Goal: Task Accomplishment & Management: Manage account settings

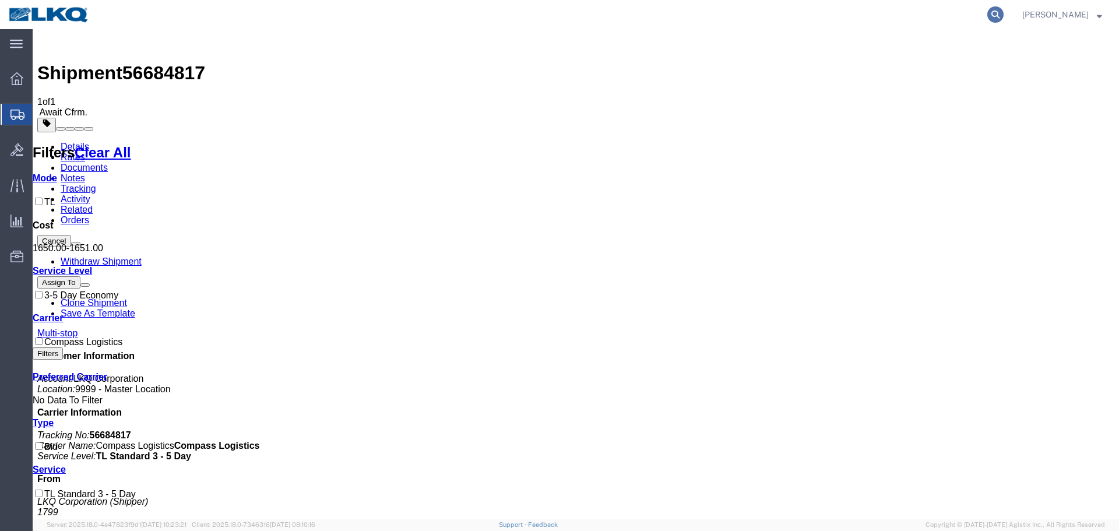
click at [997, 9] on icon at bounding box center [996, 14] width 16 height 16
paste input "56684022"
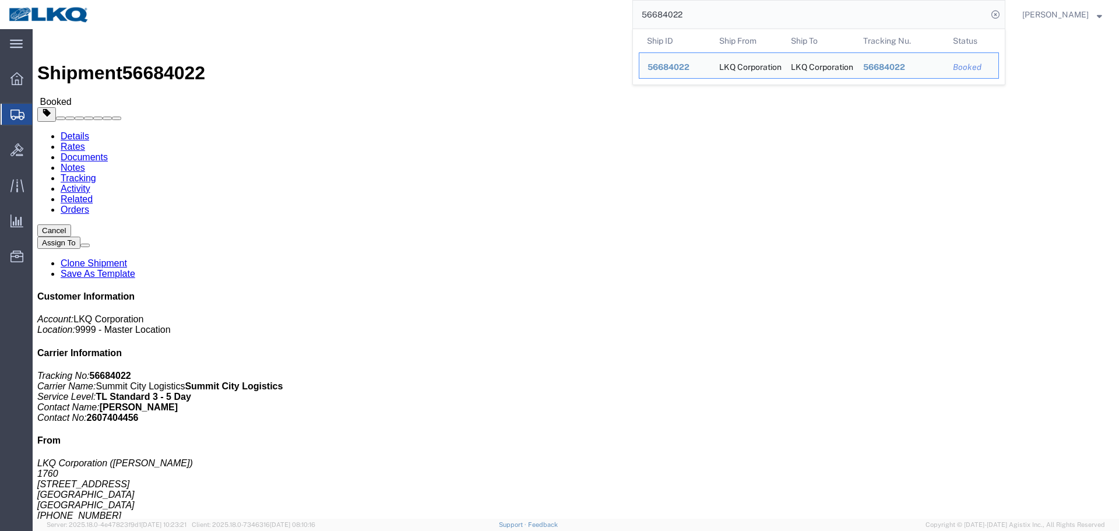
click at [733, 15] on input "56684022" at bounding box center [810, 15] width 354 height 28
paste input "329156"
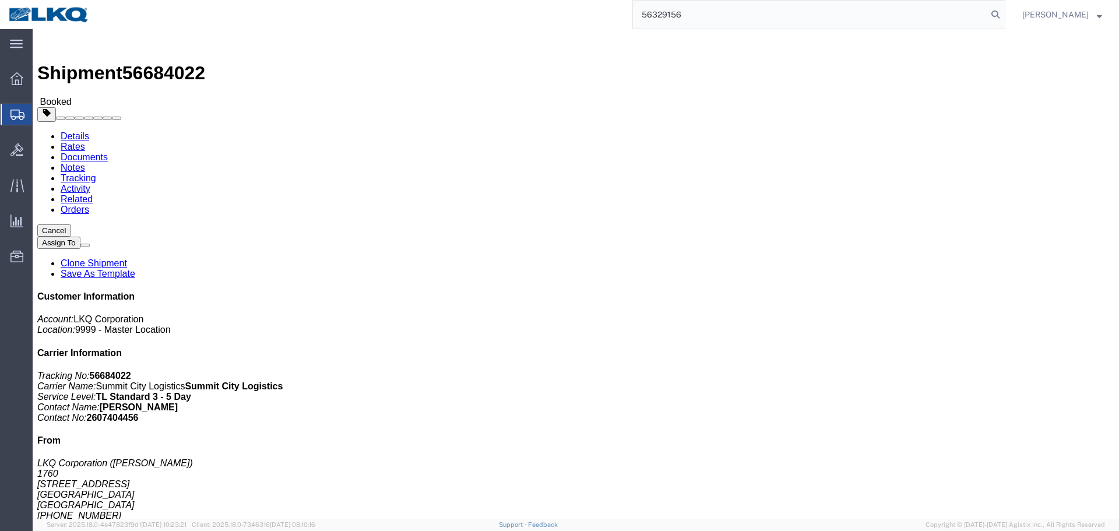
type input "56329156"
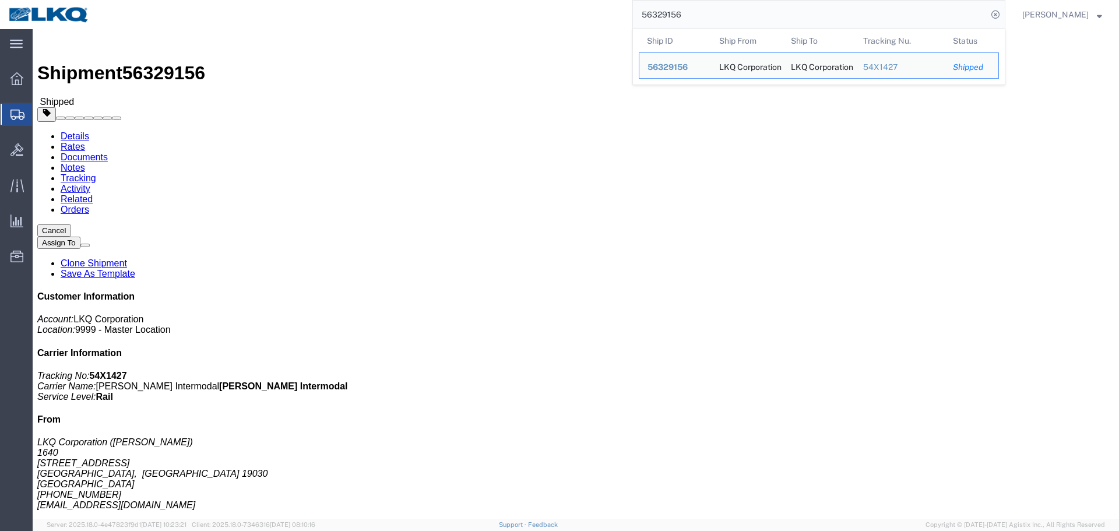
click link "Requested"
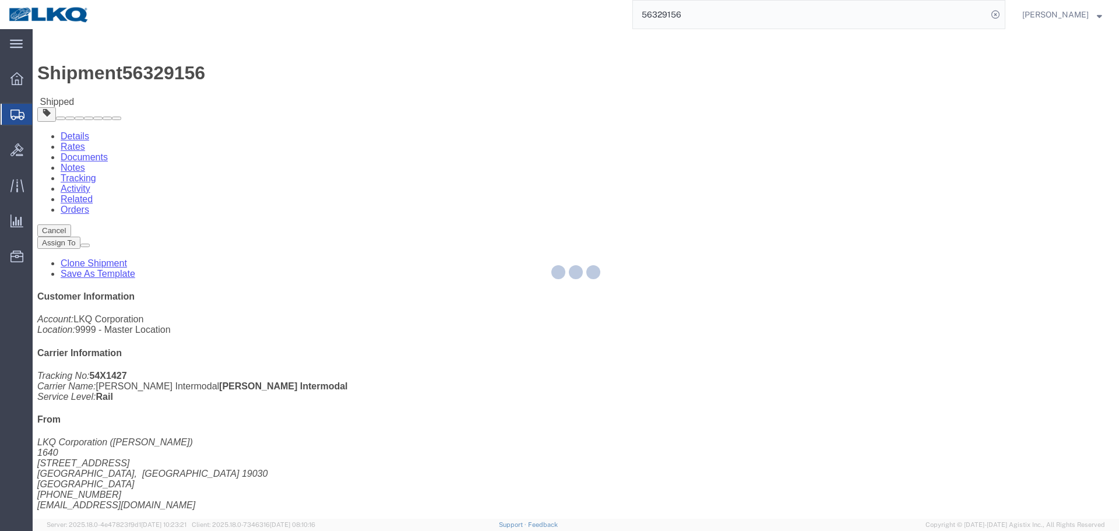
select select "1"
select select
select select "15"
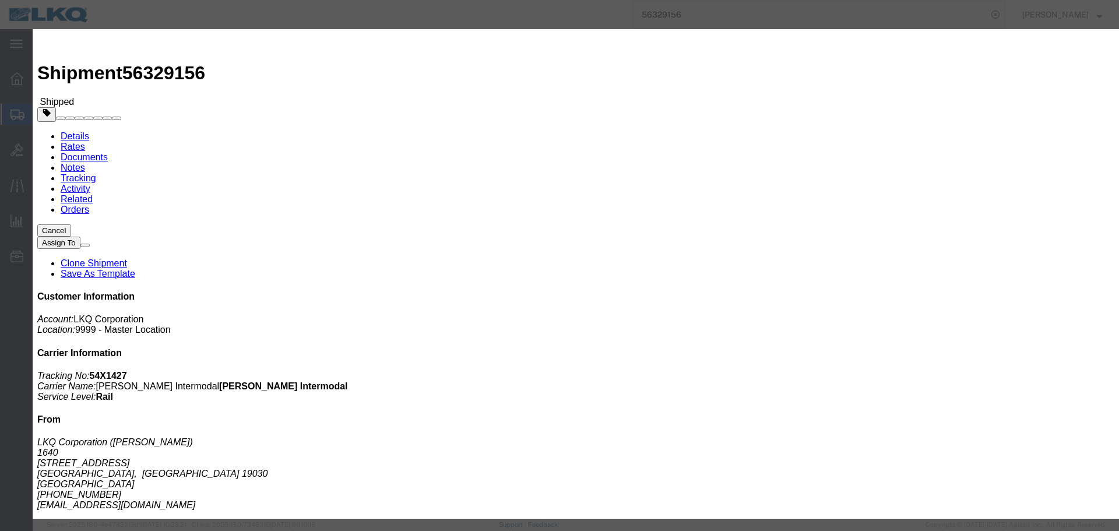
click input "09/12/2025"
click td "15"
click input "7:15 AM"
type input "9:15 AM"
click button "Save"
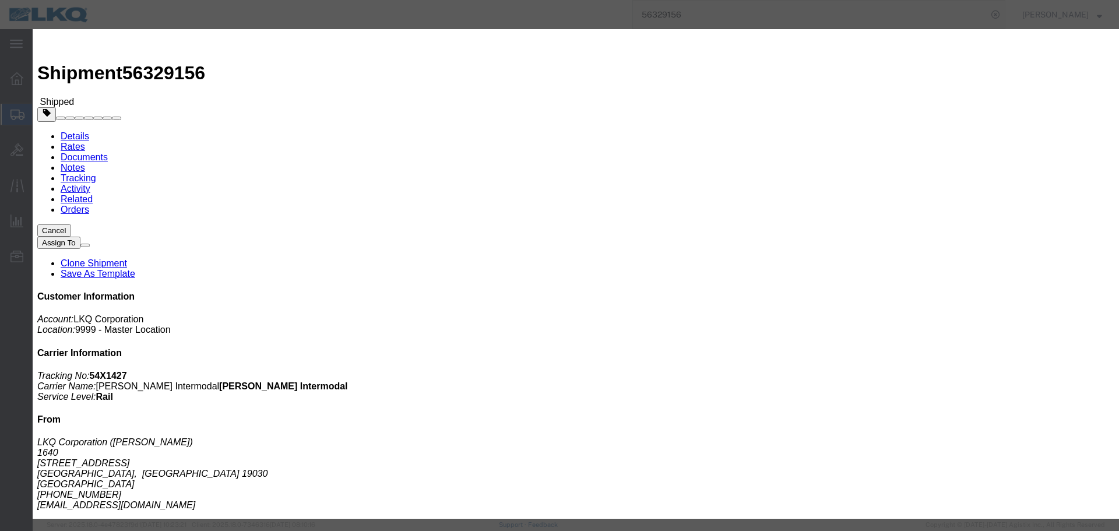
click button "Ok"
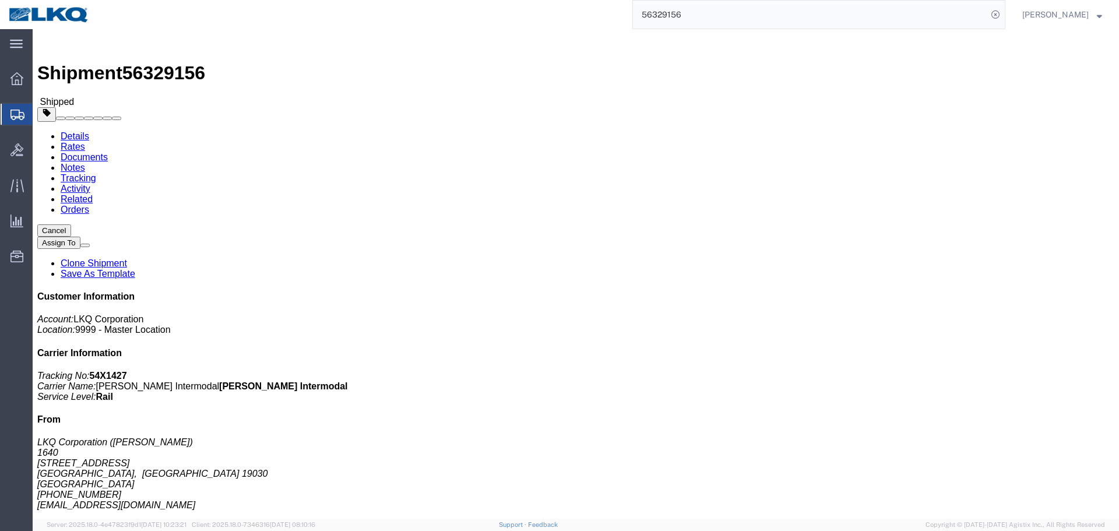
click button "Close"
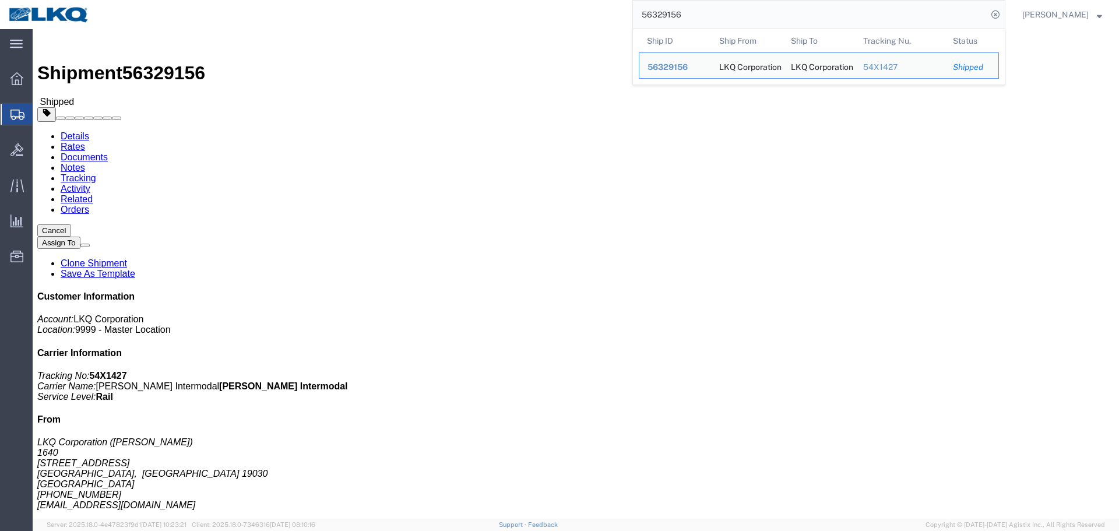
click at [740, 15] on input "56329156" at bounding box center [810, 15] width 354 height 28
paste input "684022"
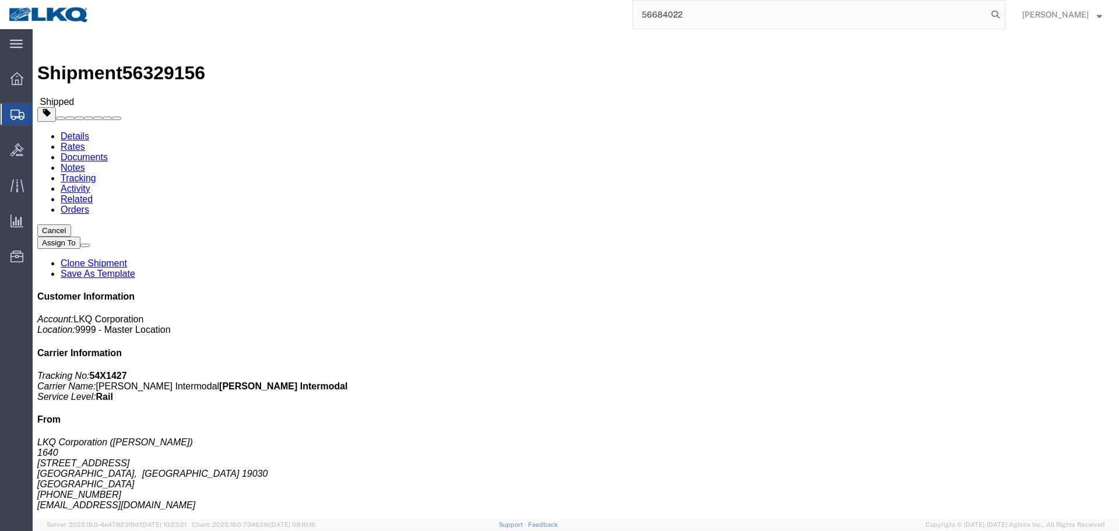
type input "56684022"
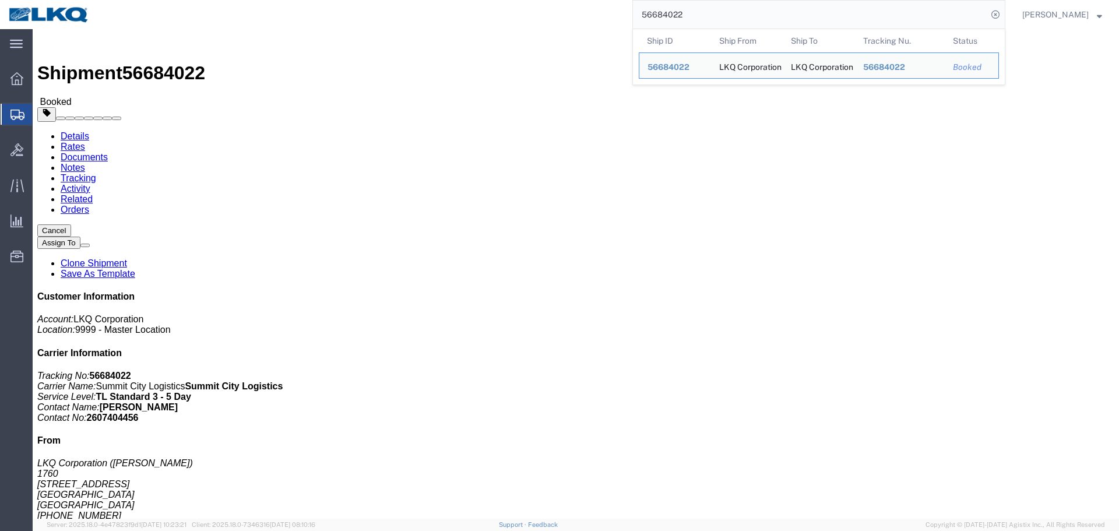
click link "Requested"
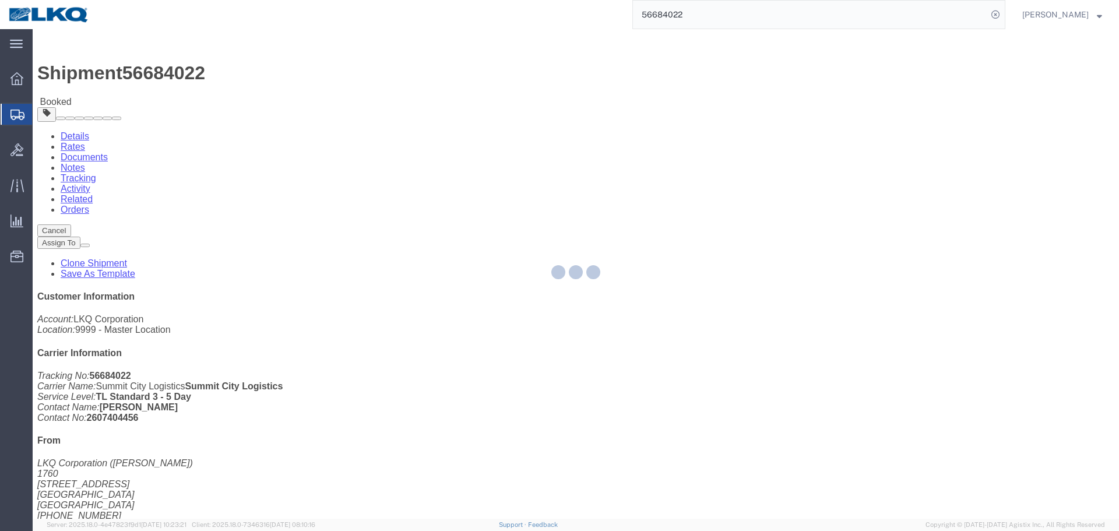
select select
select select "15"
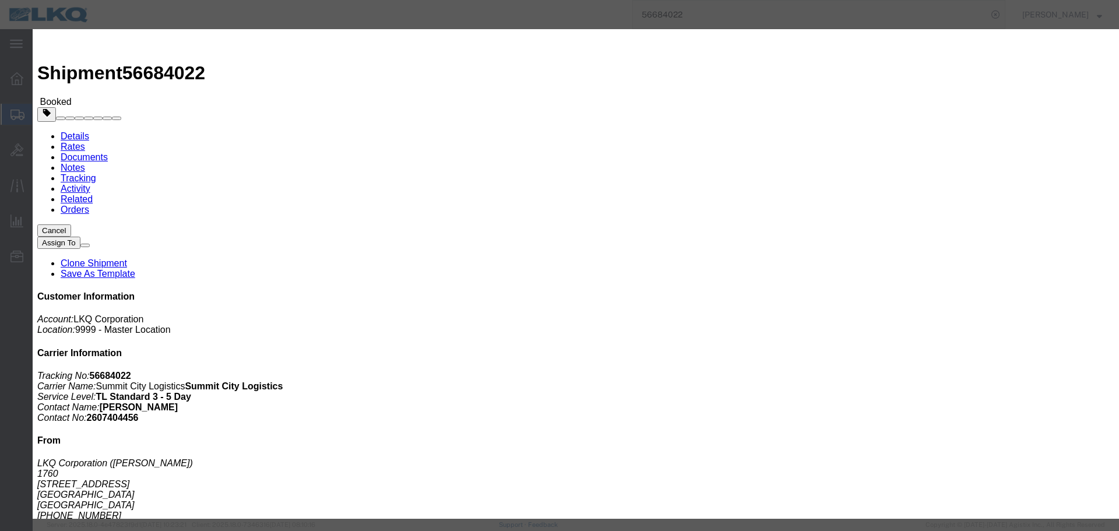
click input "[DATE]"
click td "3"
click input "10:00 AM"
type input "1:00 PM"
click button "Save"
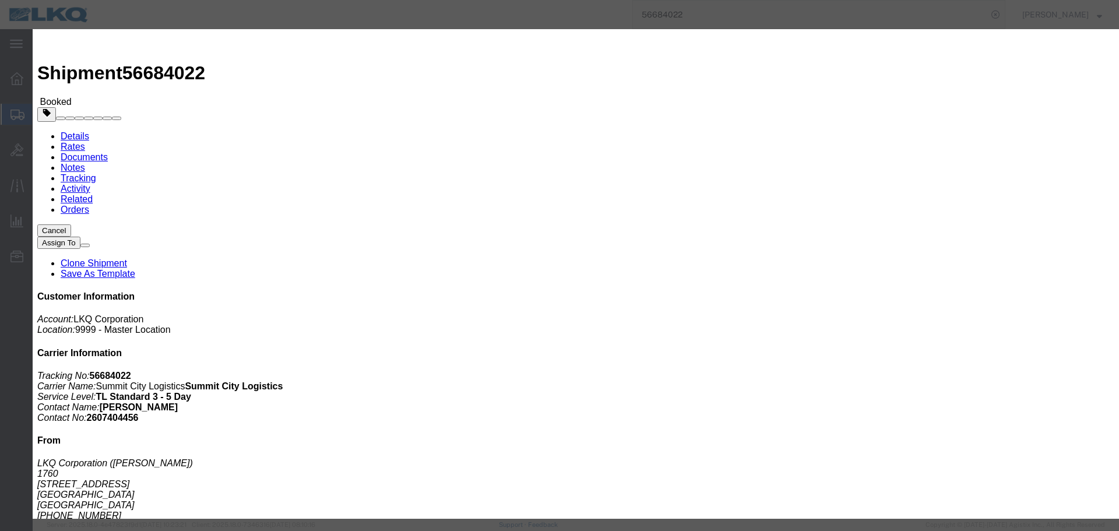
click icon "button"
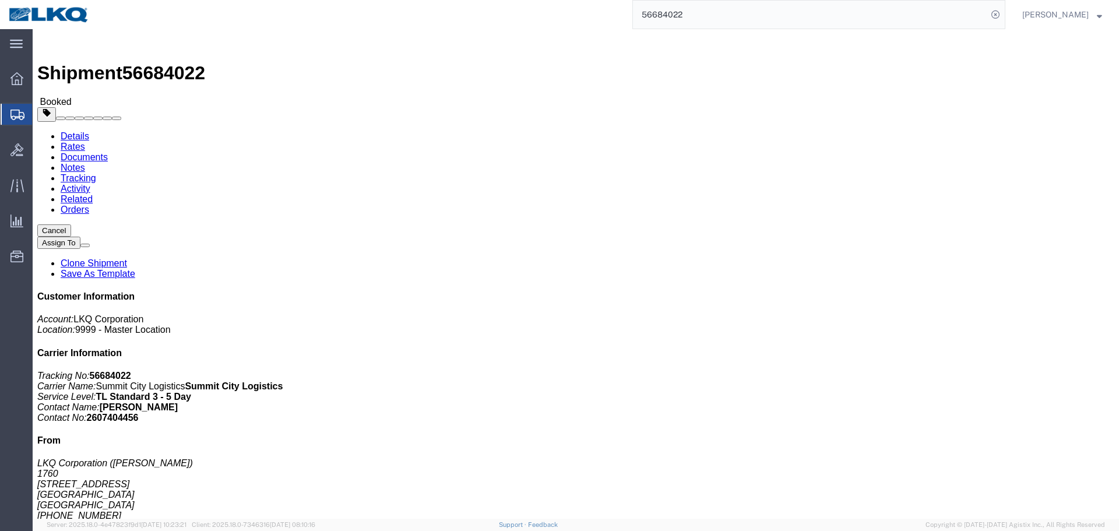
click span "button"
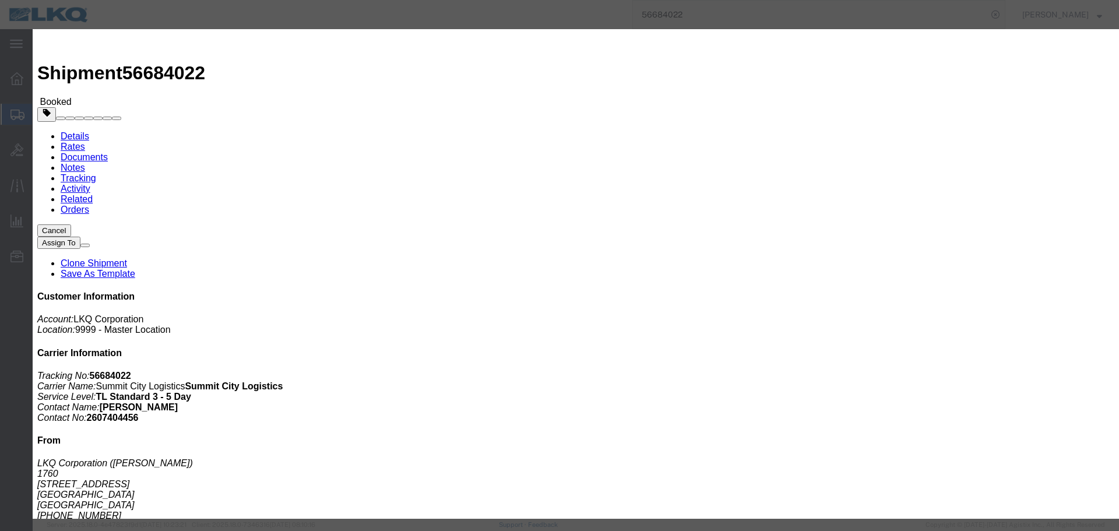
click div "Sep 03 2025 9:00 AM"
click input "9:00 AM"
click button "Apply"
click div "Sep 03 2025 1:00 PM"
click input "1:00 PM"
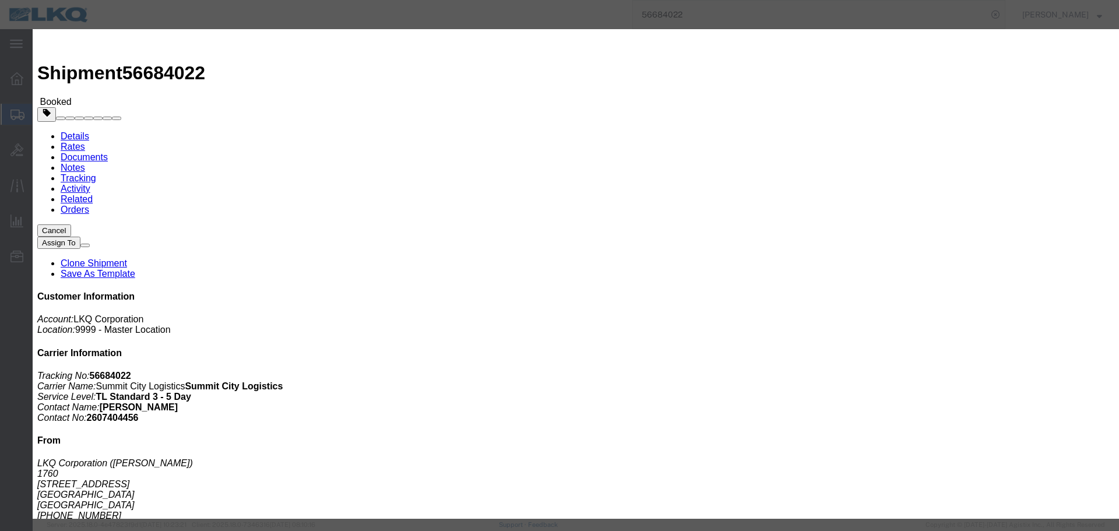
click button "Apply"
click div "[DATE] 10:00 AM"
click button "Save"
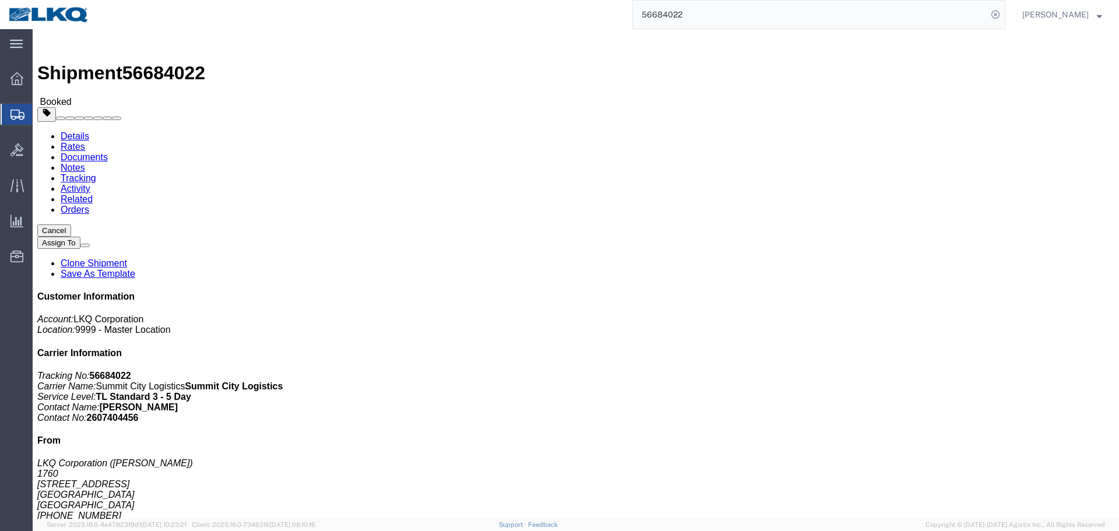
click button "Close"
click link "Requested"
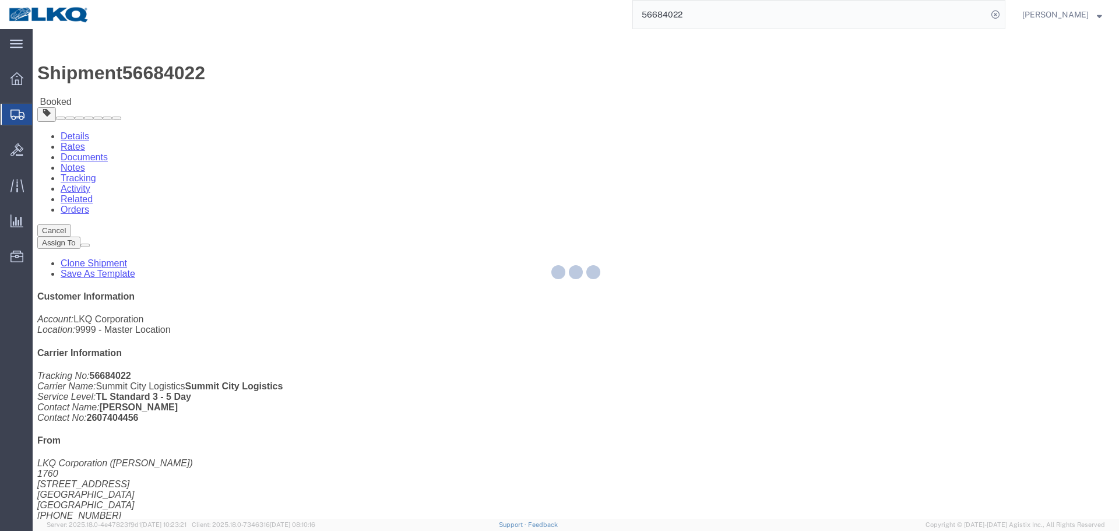
select select "1"
select select
select select "15"
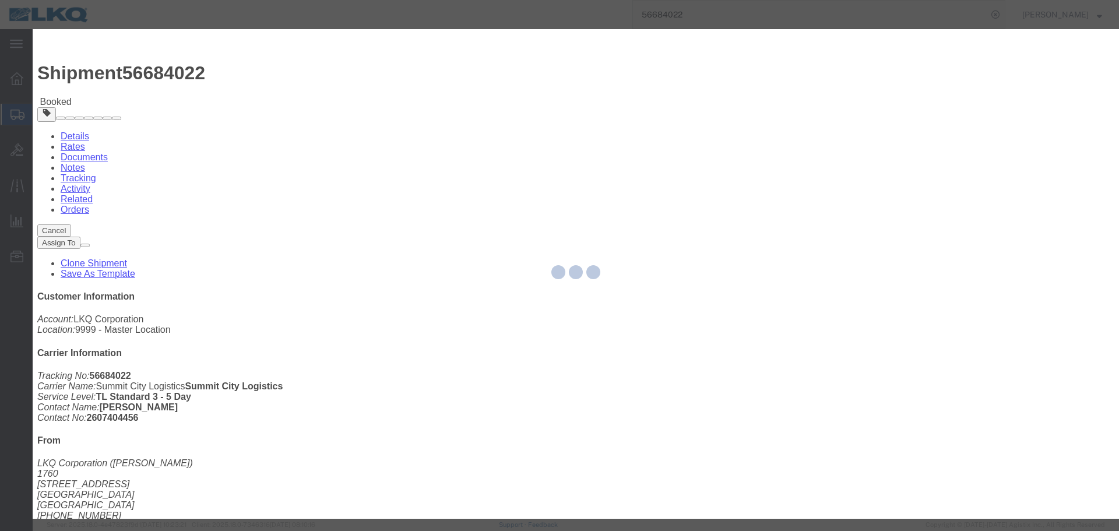
click at [449, 185] on div at bounding box center [576, 274] width 1087 height 490
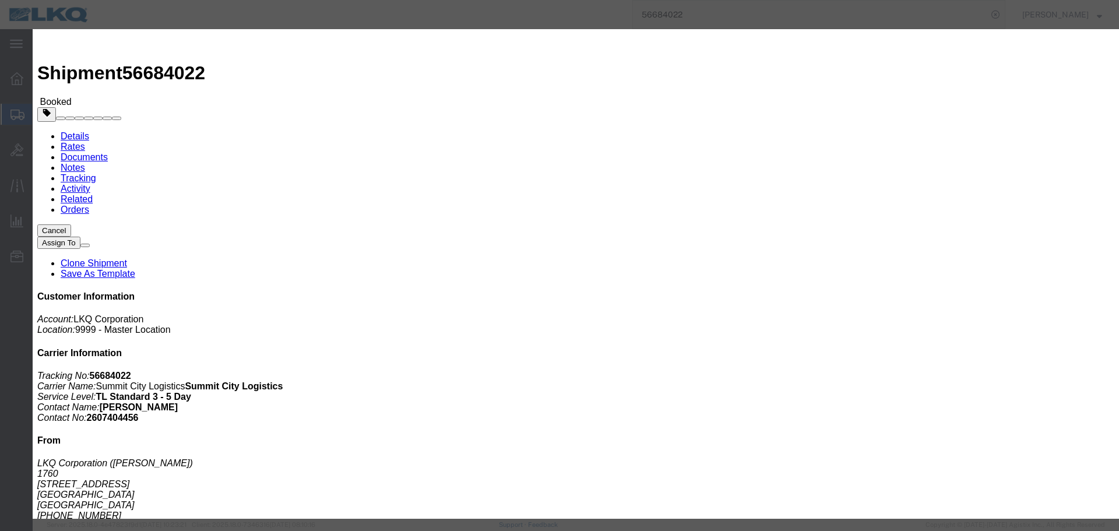
click input "[DATE]"
click td "3"
type input "09/03/2025"
click input "10:00 AM"
type input "1:00 PM"
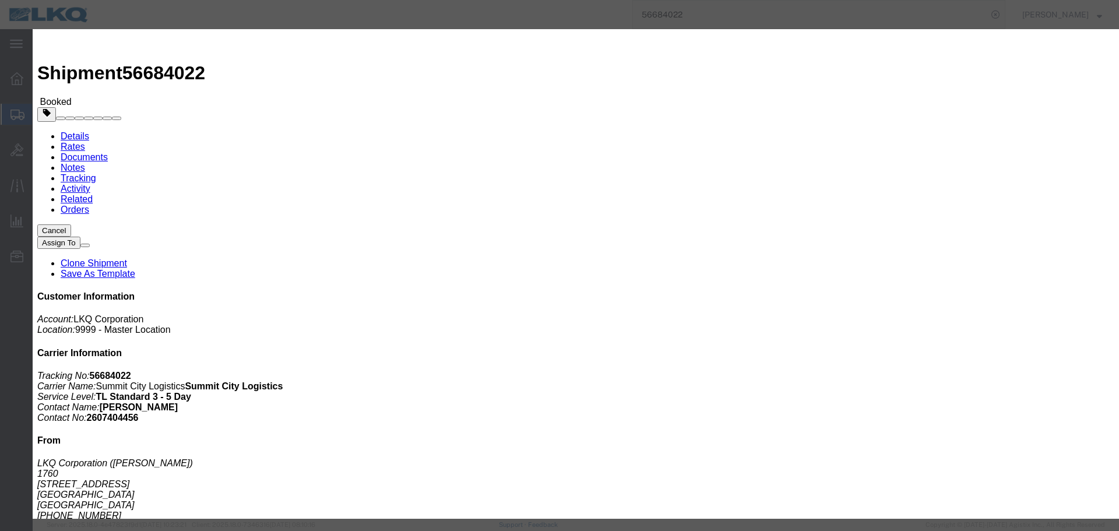
click button "Save"
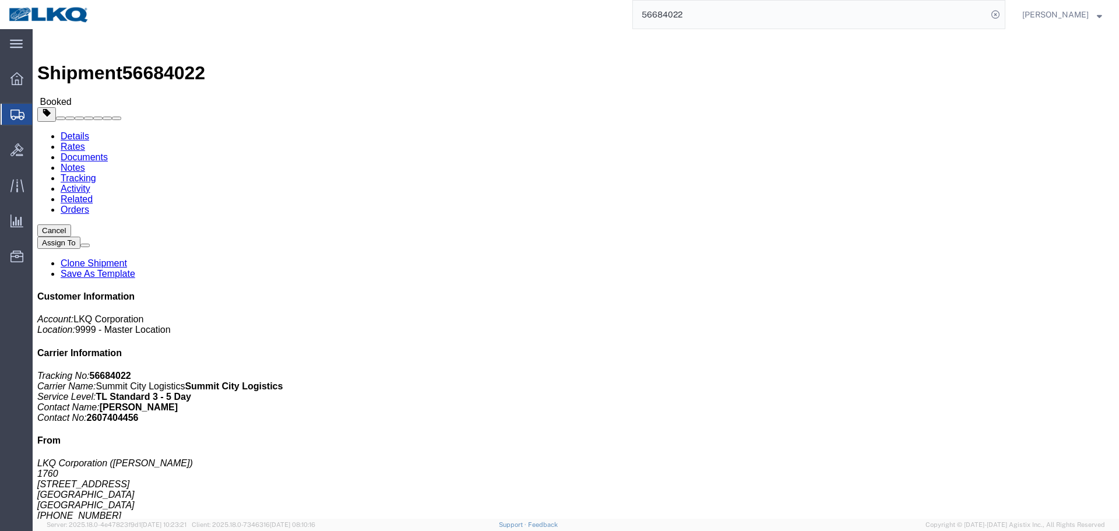
click button "button"
click at [726, 10] on input "56684022" at bounding box center [810, 15] width 354 height 28
click div "Shipment Detail Ship From LKQ Corporation (Alfredo Garcia) 1760 1714 W Mount Ho…"
click at [764, 18] on input "56684022" at bounding box center [810, 15] width 354 height 28
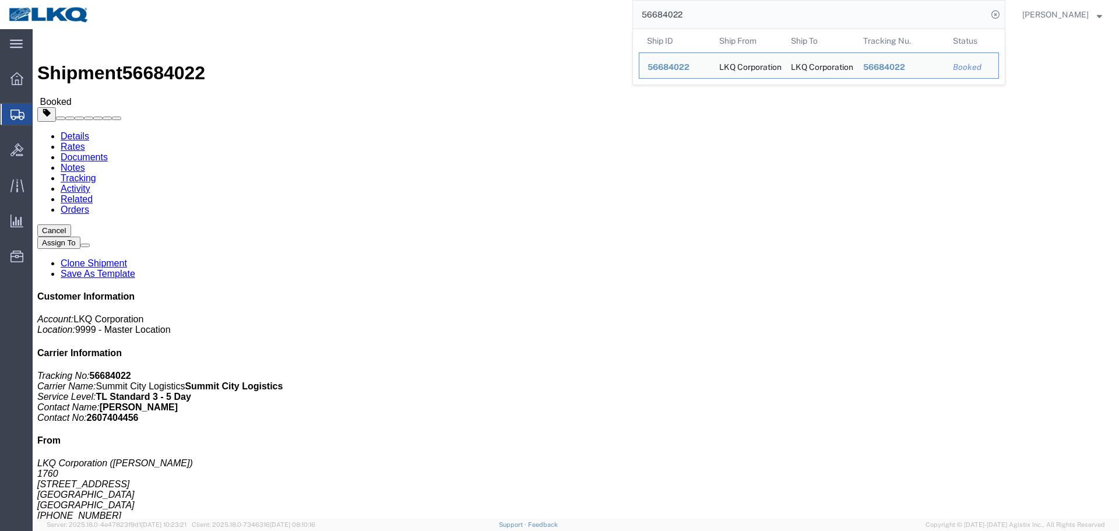
paste input "550535"
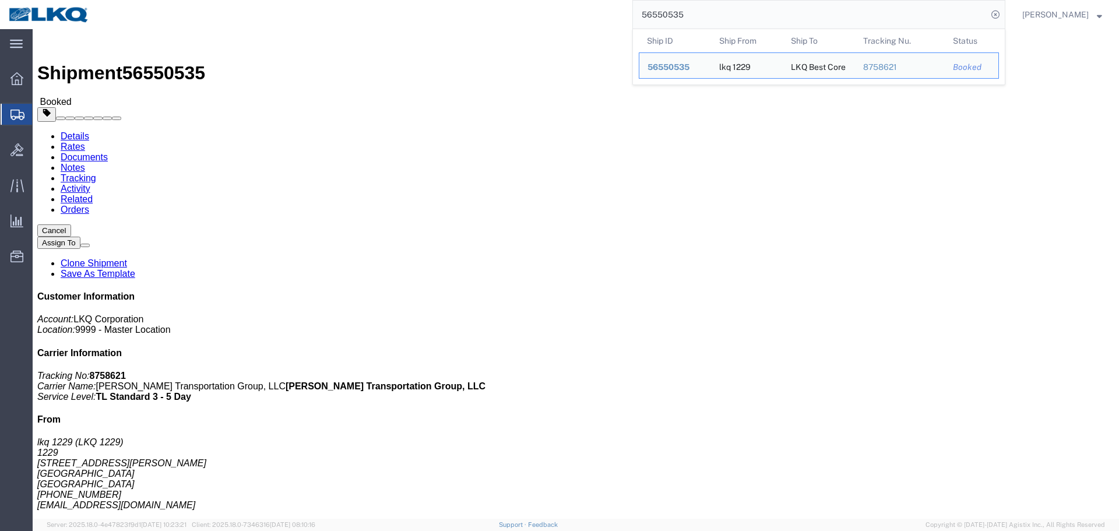
click at [789, 28] on input "56550535" at bounding box center [810, 15] width 354 height 28
paste input "315679"
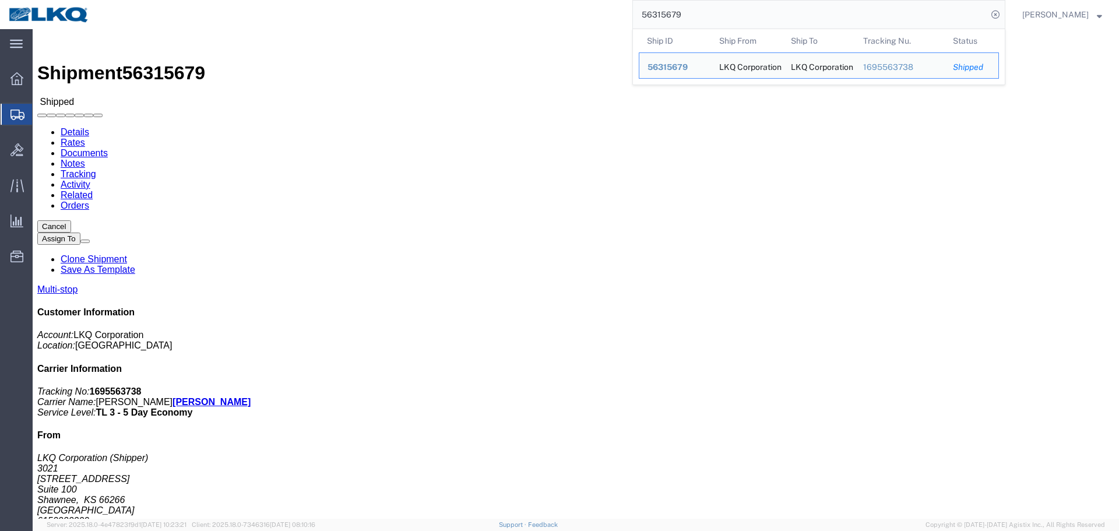
click div "Leg 1 - Truckload Number of trucks: 1"
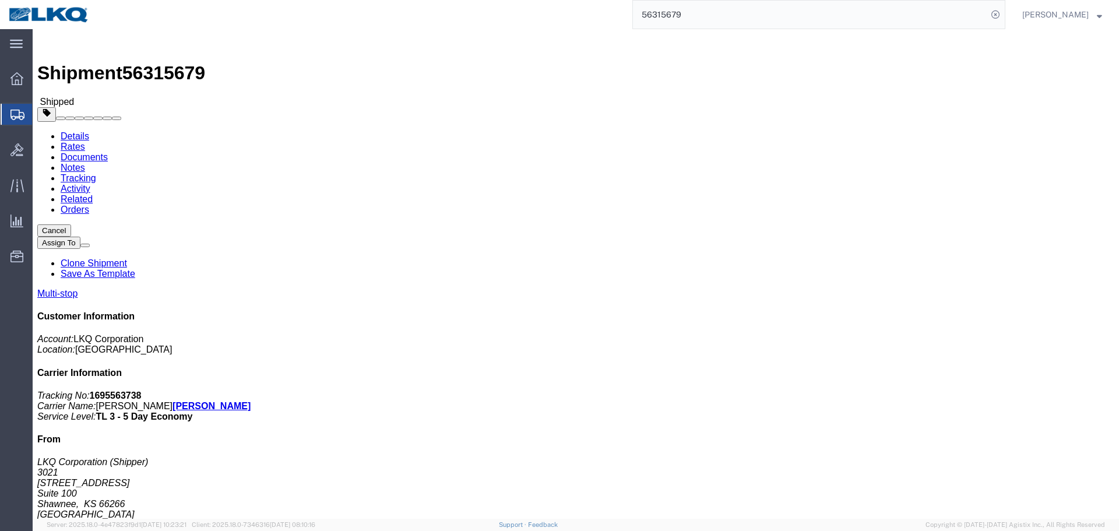
click div "Ship From LKQ Corporation (Shipper) 3021 24550 West 43rd Street Suite 100 Shawn…"
click at [746, 20] on input "56315679" at bounding box center [810, 15] width 354 height 28
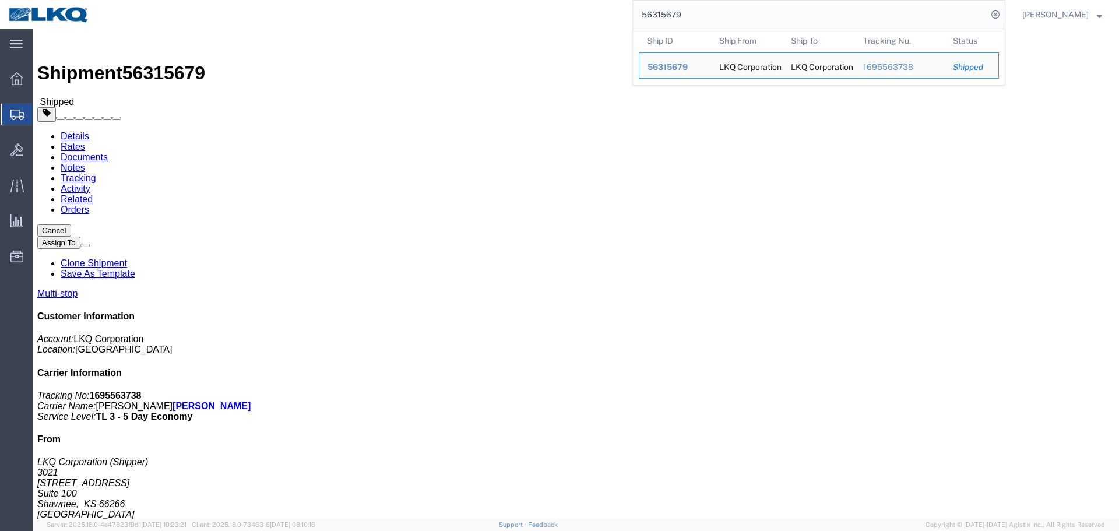
paste input "564004"
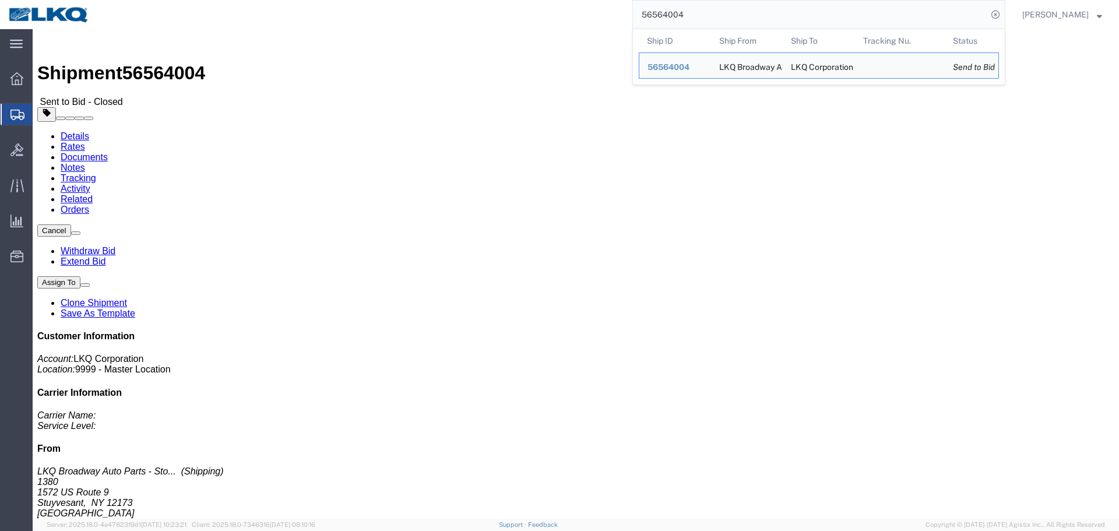
click at [723, 9] on input "56564004" at bounding box center [810, 15] width 354 height 28
paste input "684817"
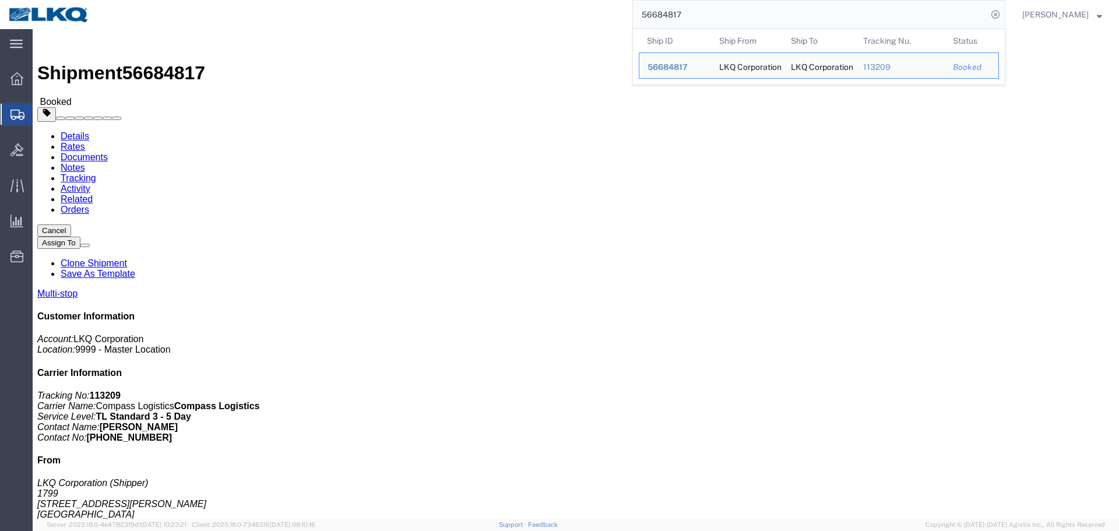
click at [754, 9] on input "56684817" at bounding box center [810, 15] width 354 height 28
paste input "9"
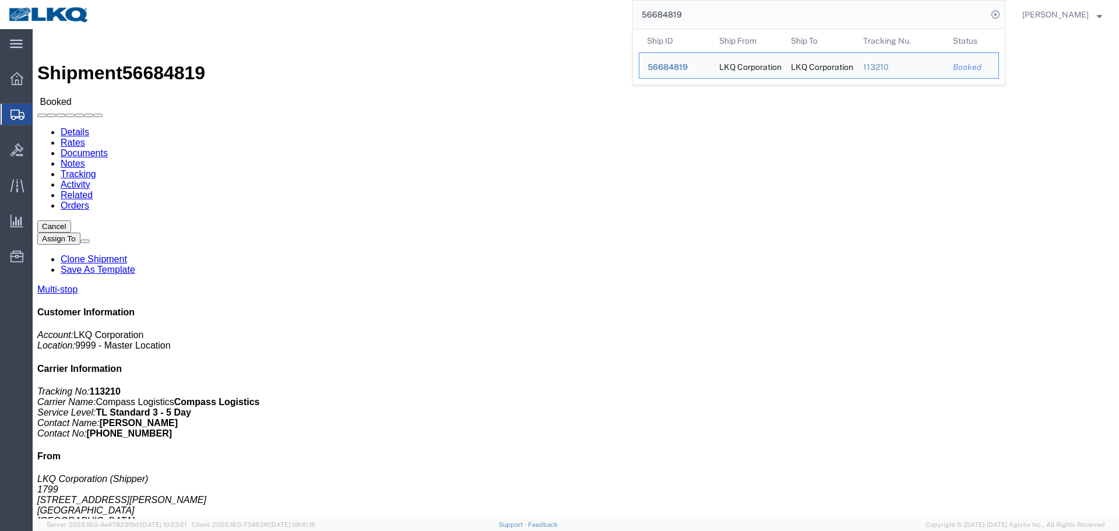
click at [702, 10] on input "56684819" at bounding box center [810, 15] width 354 height 28
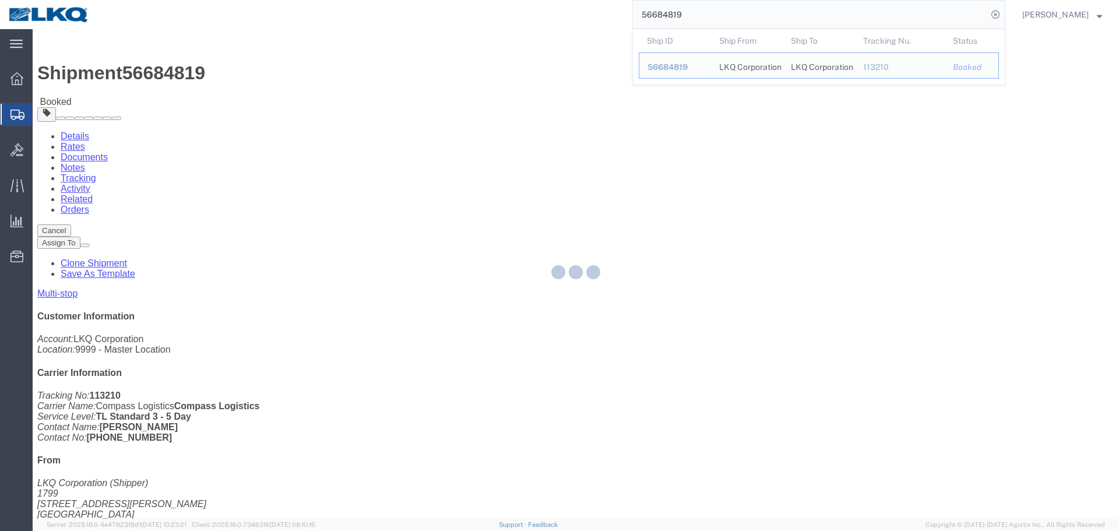
paste input "20"
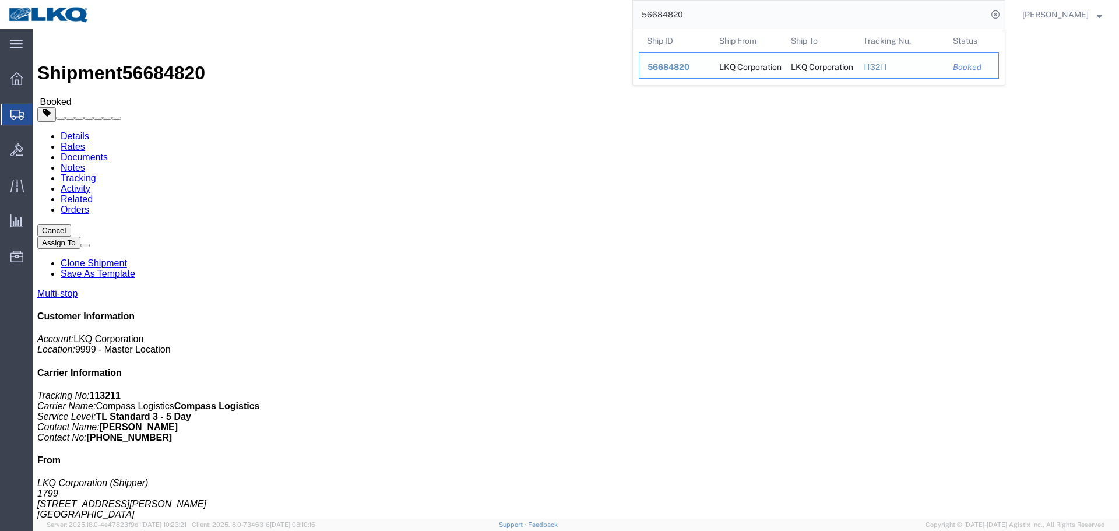
paste input "46"
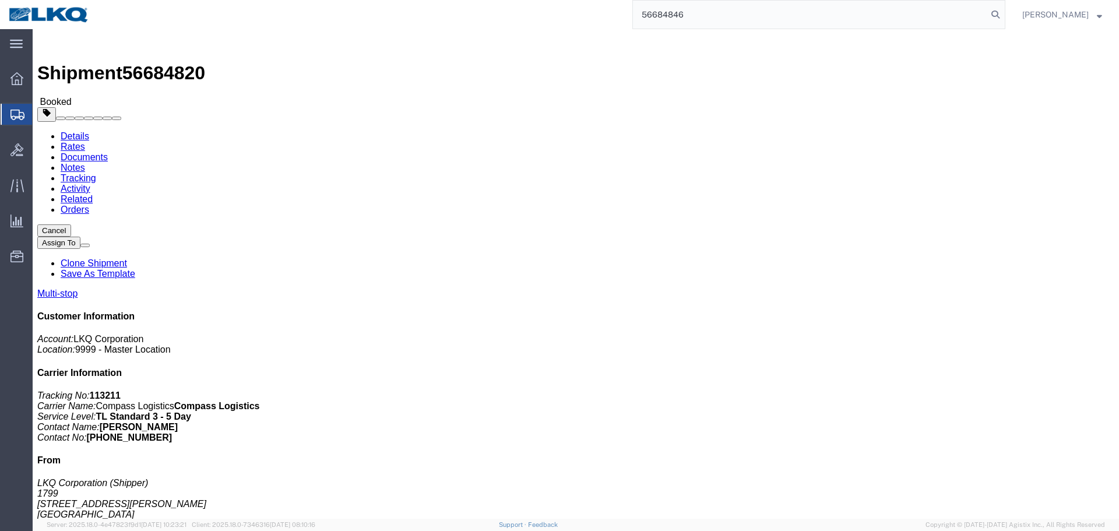
type input "56684846"
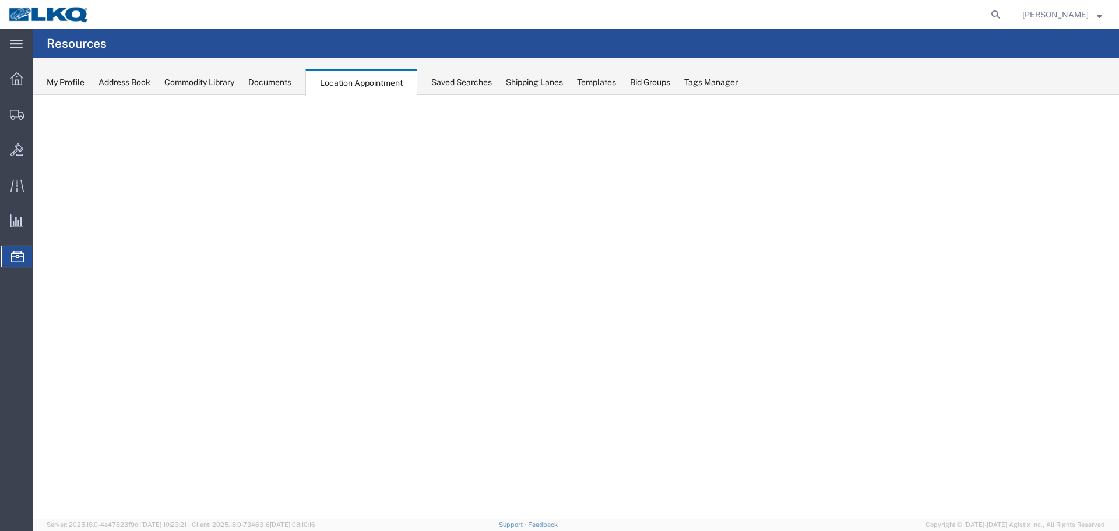
select select "27634"
select select "agendaWeek"
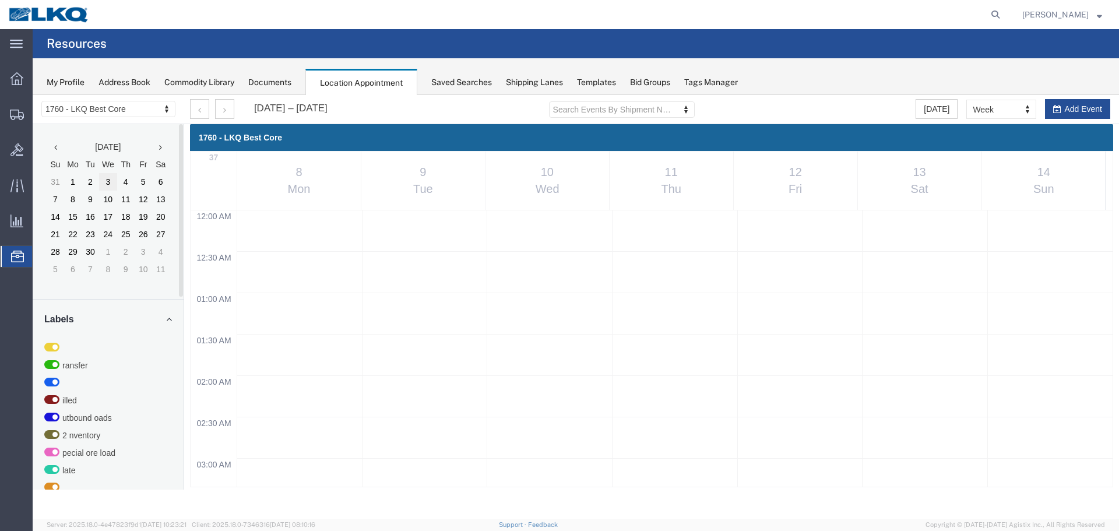
scroll to position [497, 0]
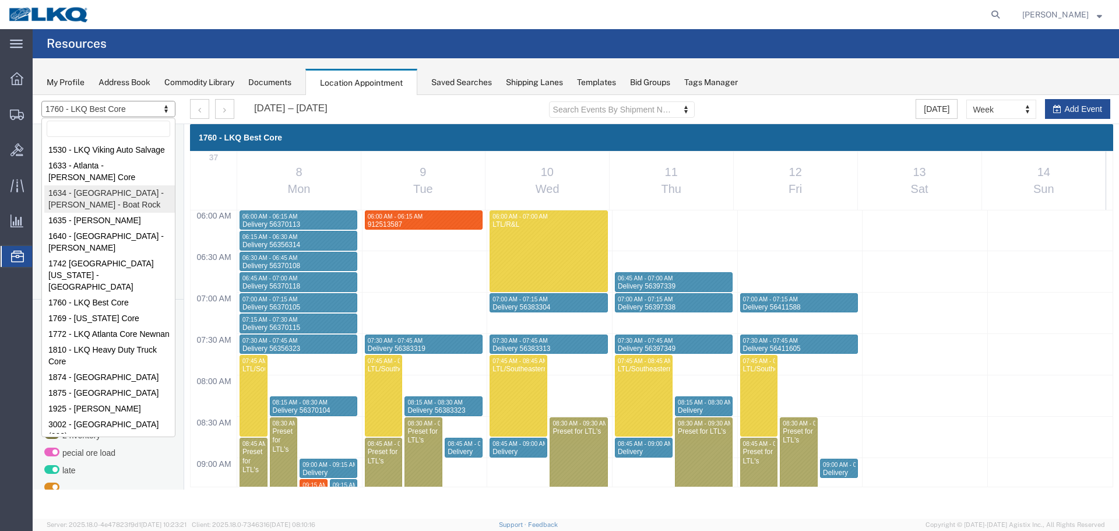
select select "28712"
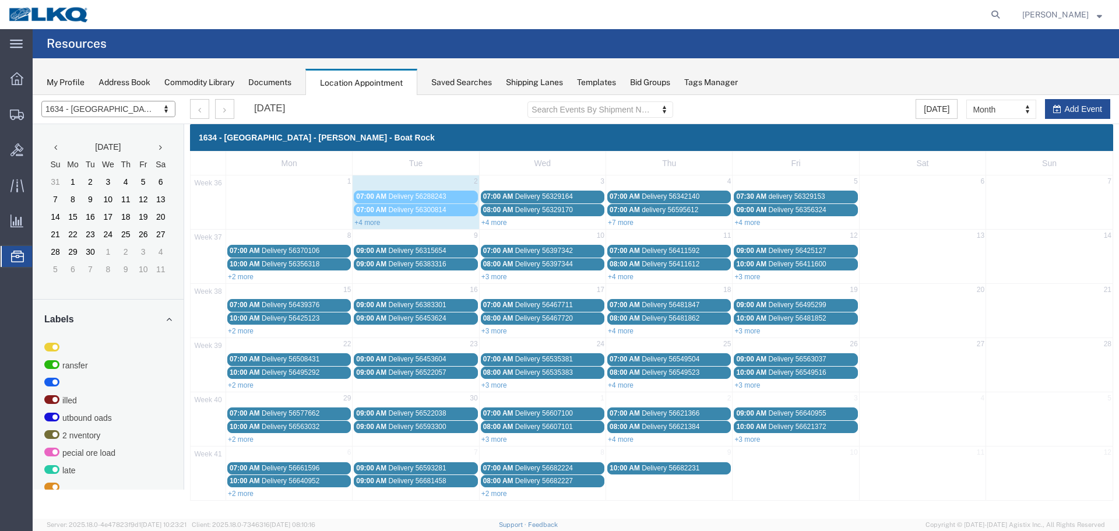
drag, startPoint x: 996, startPoint y: 108, endPoint x: 991, endPoint y: 124, distance: 17.0
select select "agendaWeek"
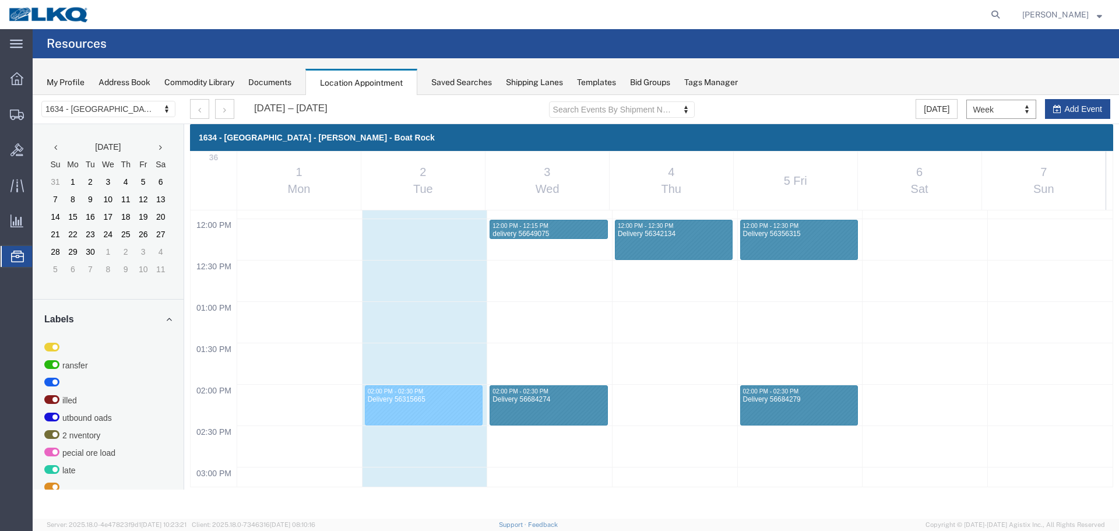
scroll to position [964, 0]
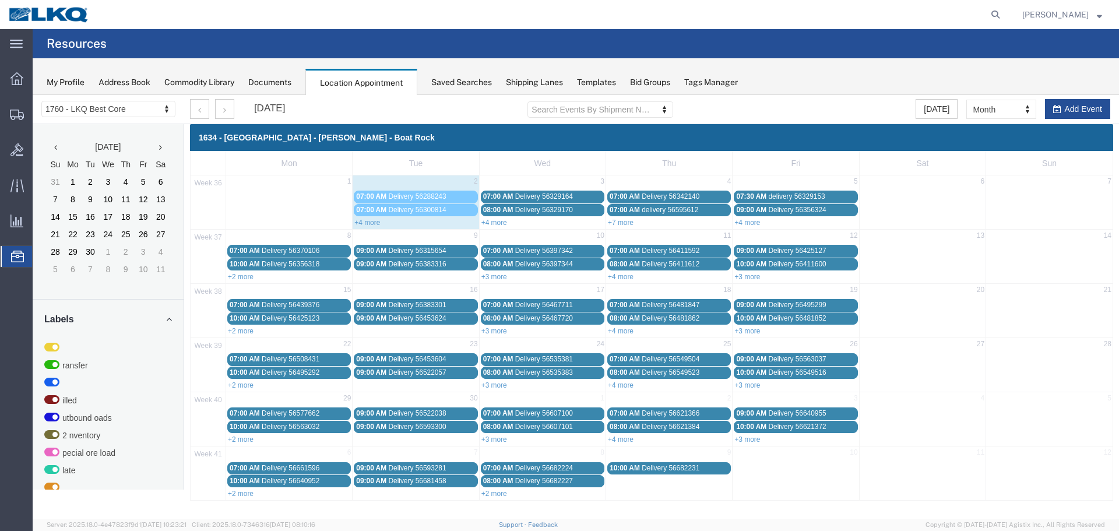
select select "27634"
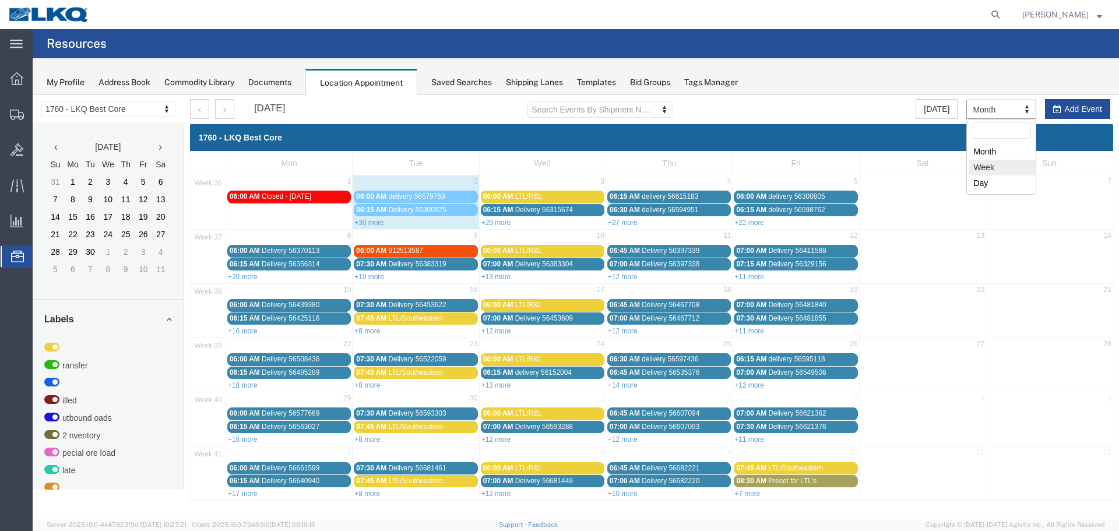
select select "agendaWeek"
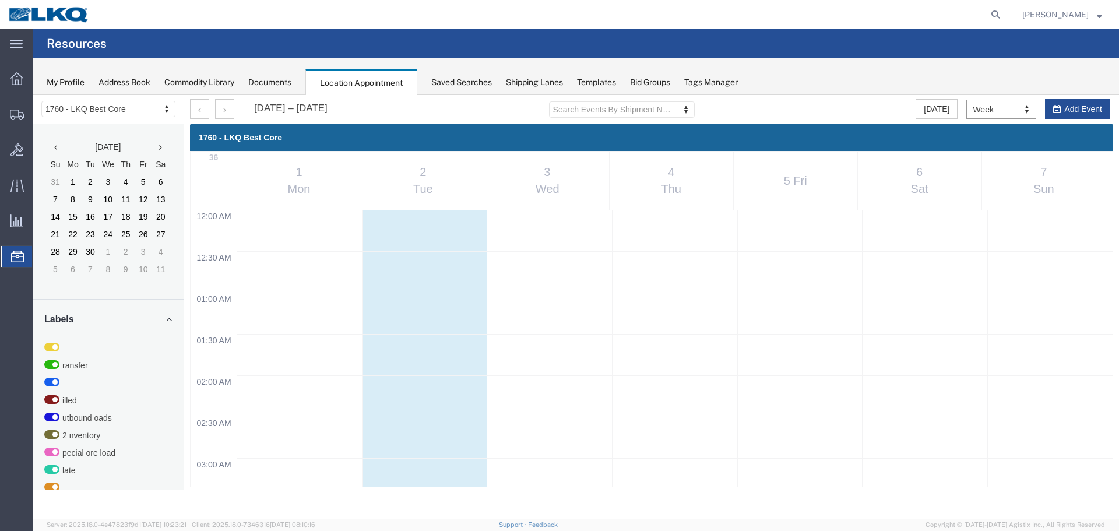
scroll to position [497, 0]
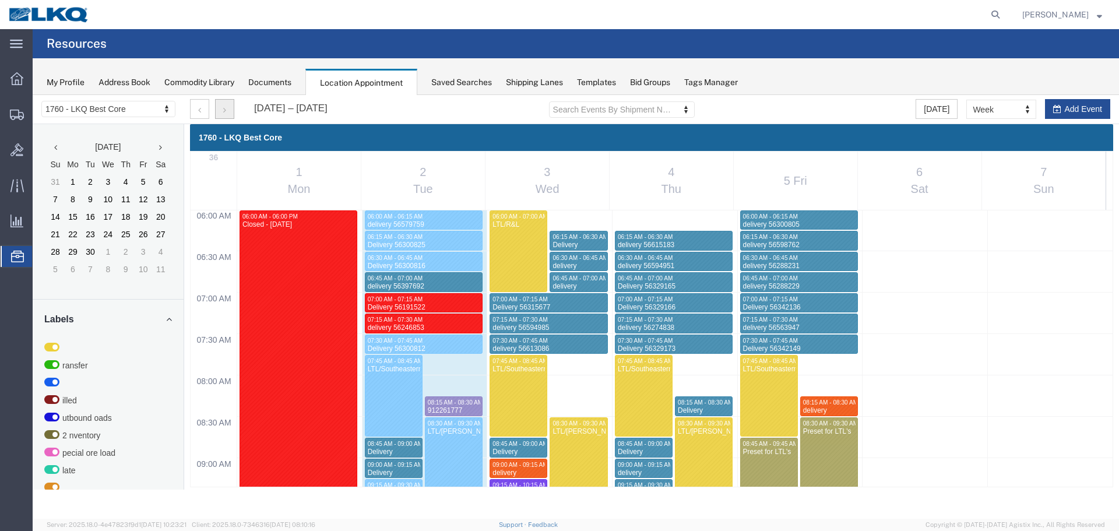
click at [222, 106] on button "button" at bounding box center [224, 109] width 19 height 20
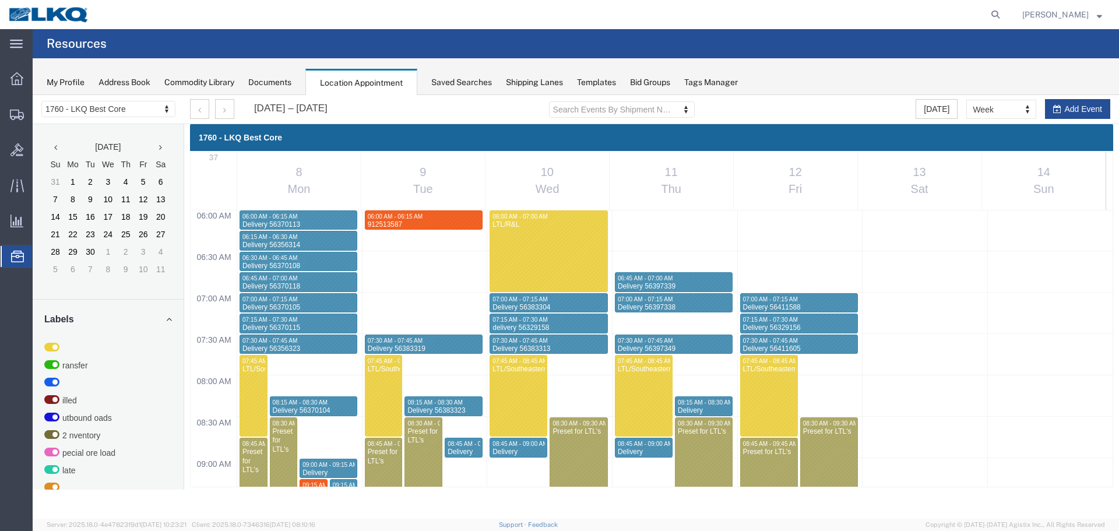
click at [235, 111] on div "Sep 8 – 14, 2025" at bounding box center [259, 109] width 138 height 20
click at [223, 104] on button "button" at bounding box center [224, 109] width 19 height 20
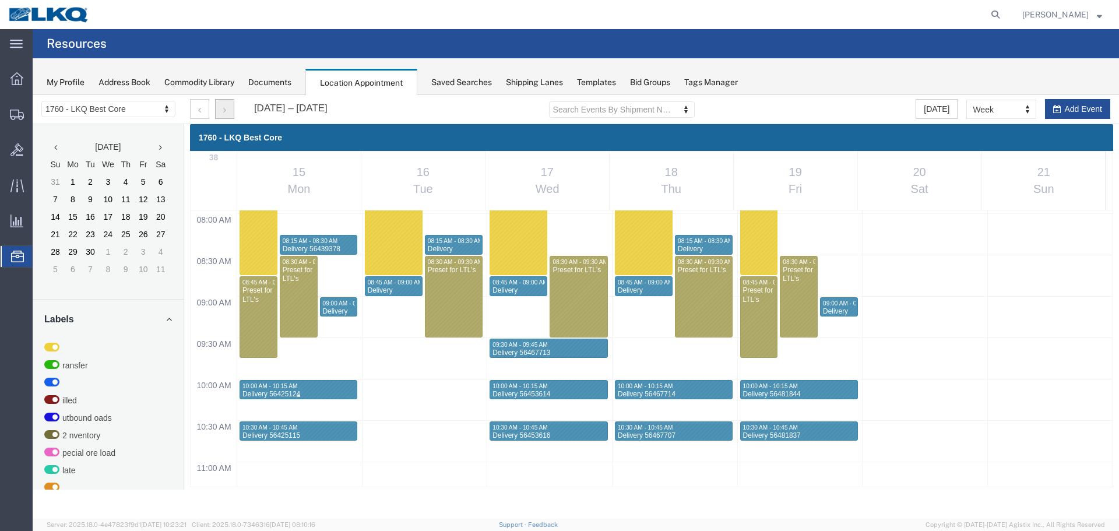
scroll to position [614, 0]
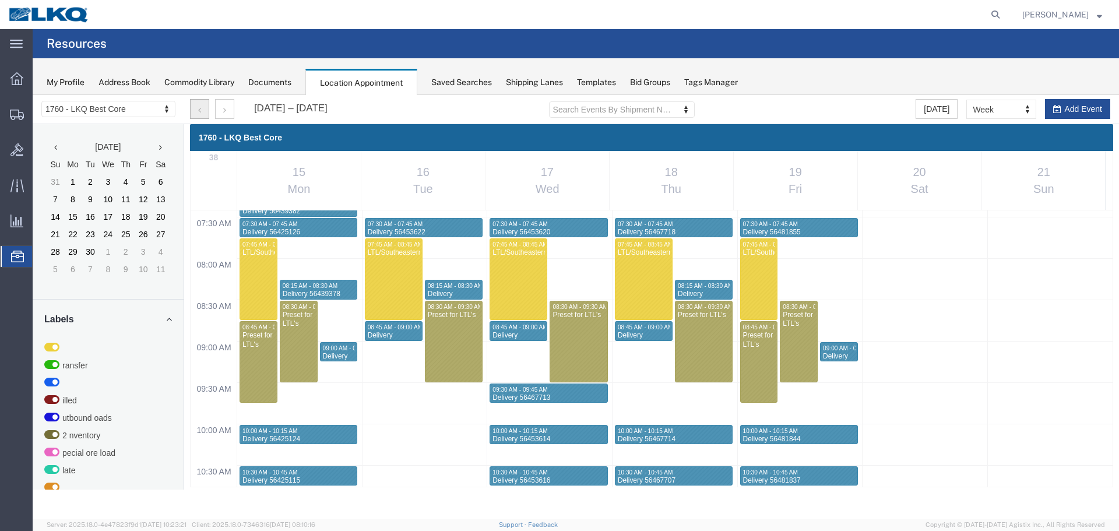
click at [203, 106] on button "button" at bounding box center [199, 109] width 19 height 20
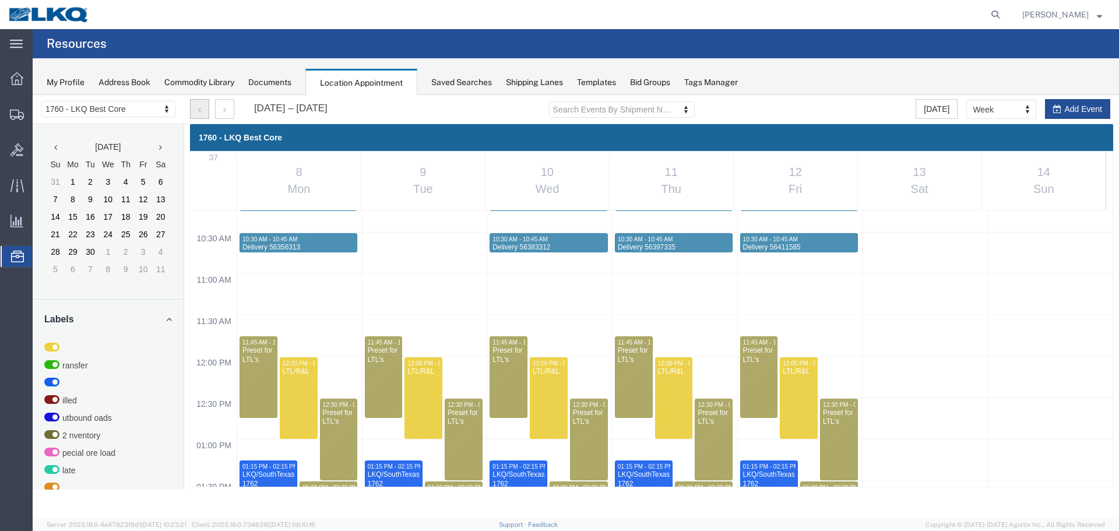
scroll to position [672, 0]
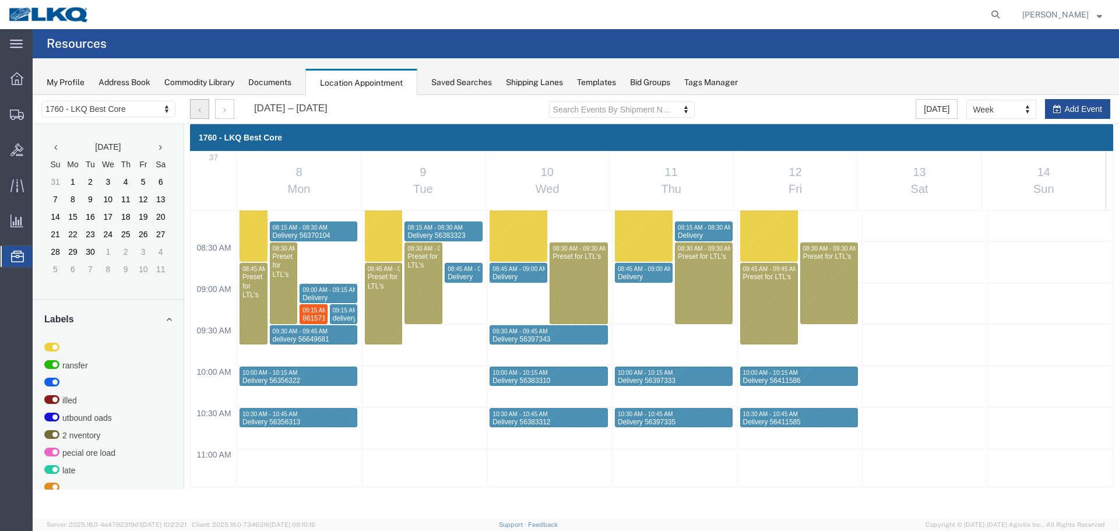
click at [203, 107] on button "button" at bounding box center [199, 109] width 19 height 20
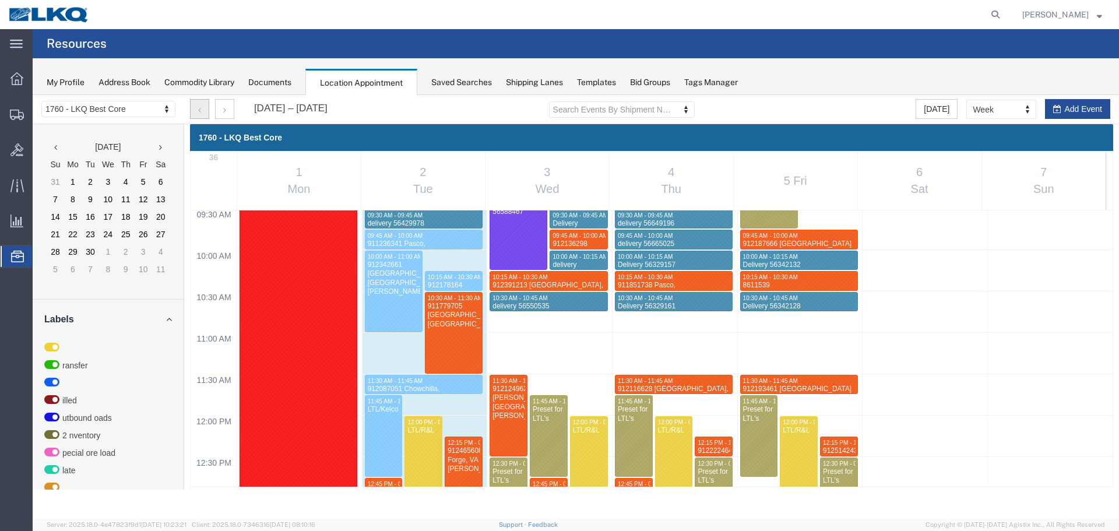
scroll to position [905, 0]
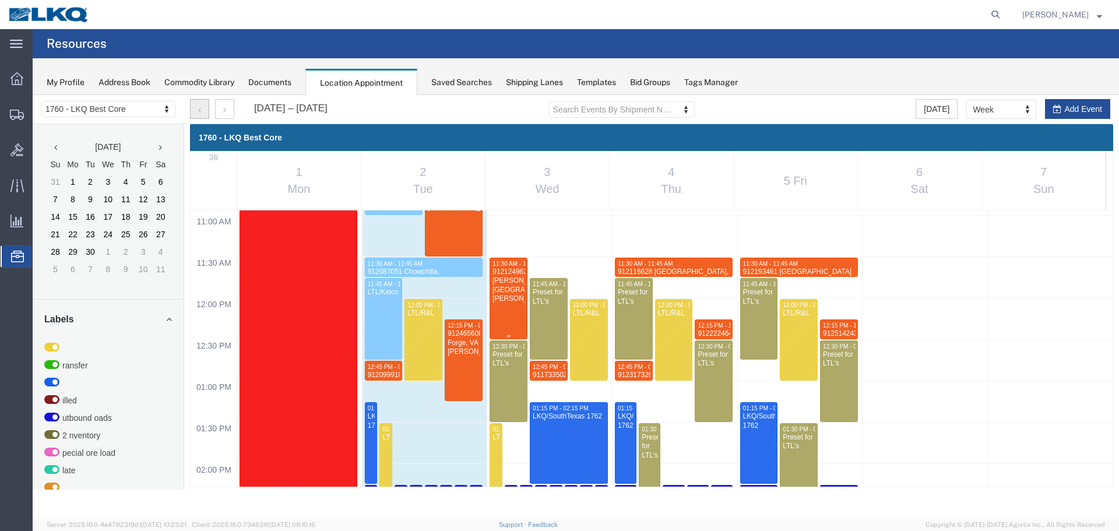
click at [503, 281] on div "912124962 Lavonia, GA Rudolph Freight" at bounding box center [508, 286] width 33 height 36
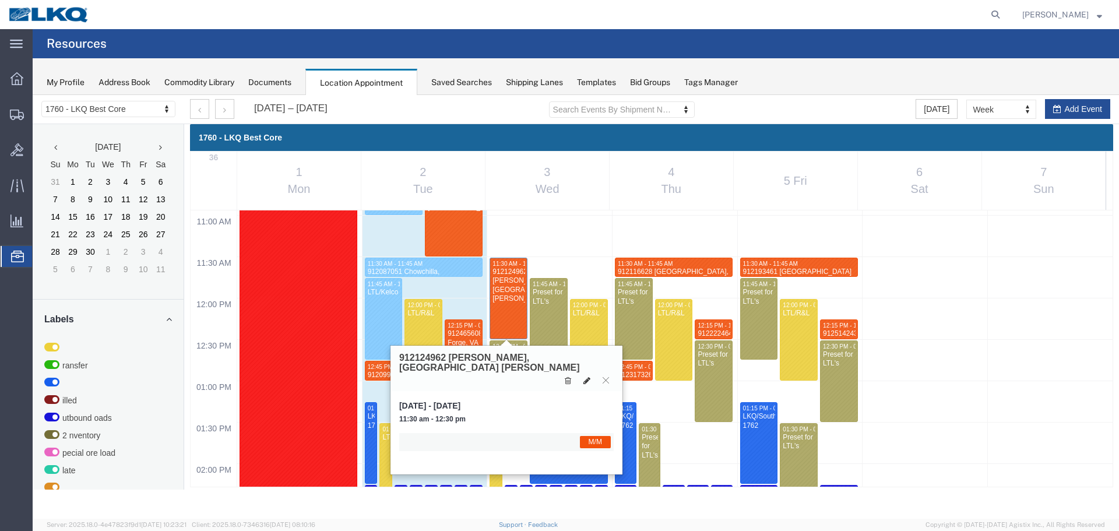
click at [587, 374] on button at bounding box center [587, 380] width 16 height 12
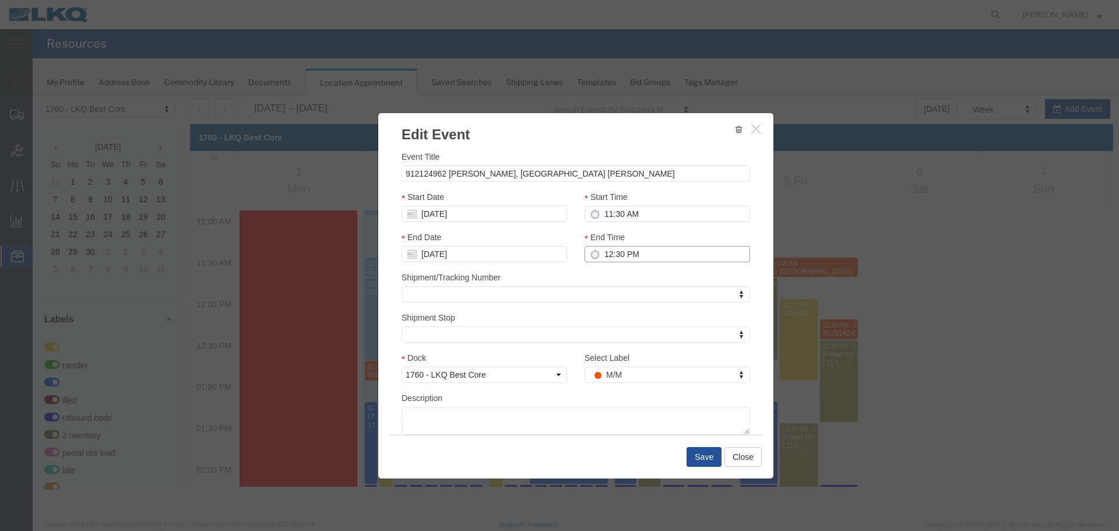
click at [635, 254] on input "12:30 PM" at bounding box center [668, 254] width 166 height 16
type input "11:45 AM"
click at [695, 454] on button "Save" at bounding box center [704, 457] width 35 height 20
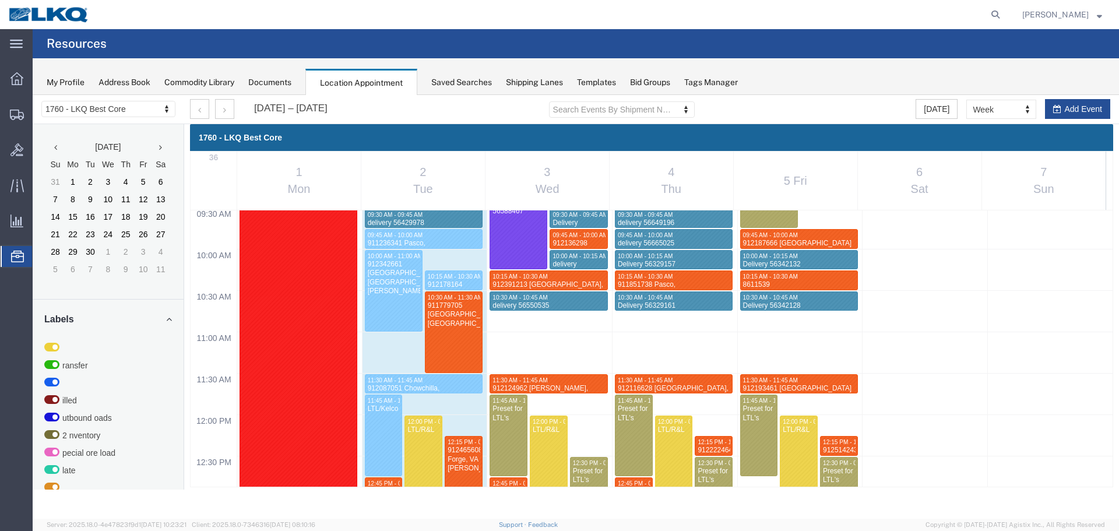
scroll to position [847, 0]
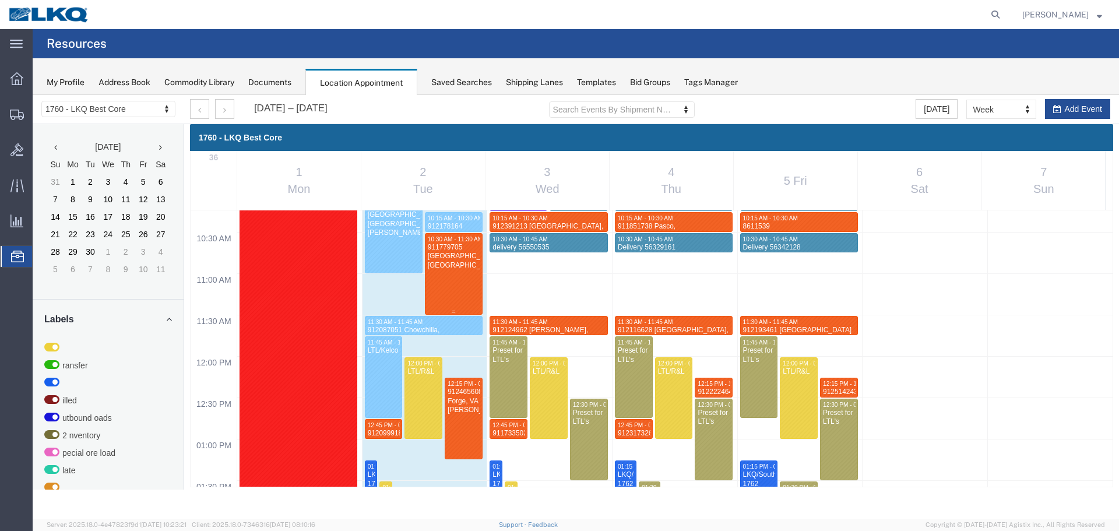
click at [465, 266] on div at bounding box center [454, 274] width 57 height 80
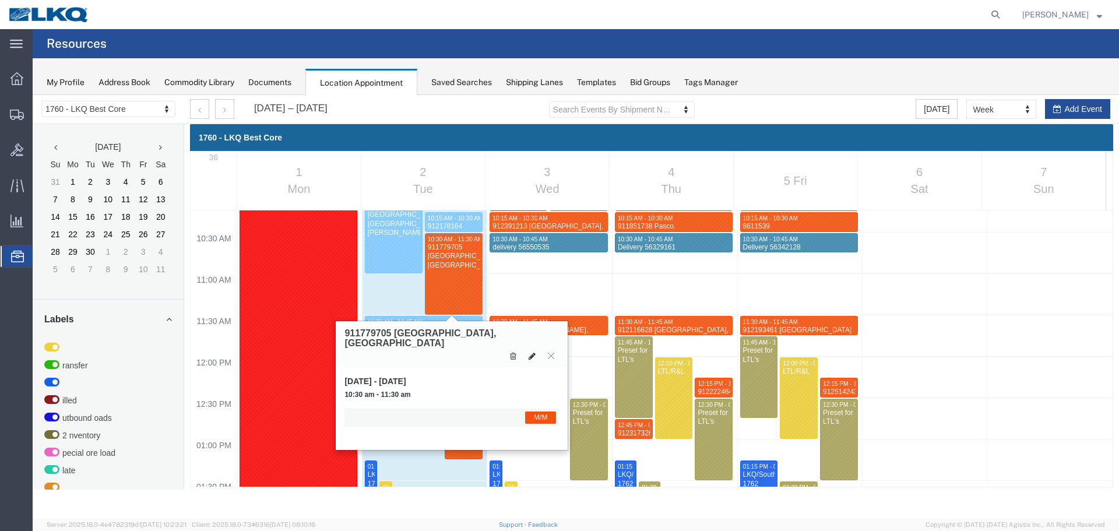
click at [531, 352] on icon at bounding box center [532, 356] width 7 height 8
select select "1"
select select "24"
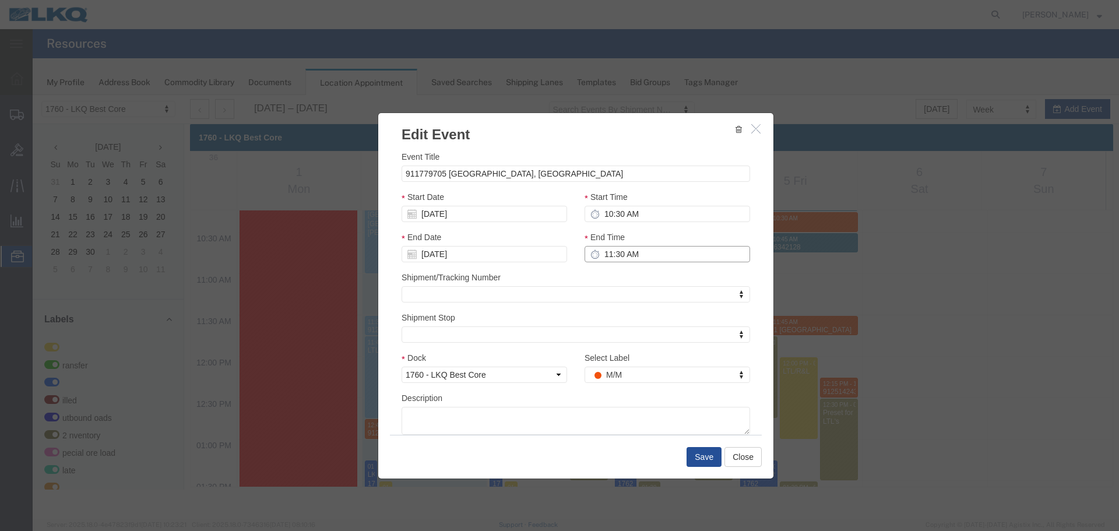
click at [653, 247] on input "11:30 AM" at bounding box center [668, 254] width 166 height 16
type input "10:45 AM"
click at [711, 458] on button "Save" at bounding box center [704, 457] width 35 height 20
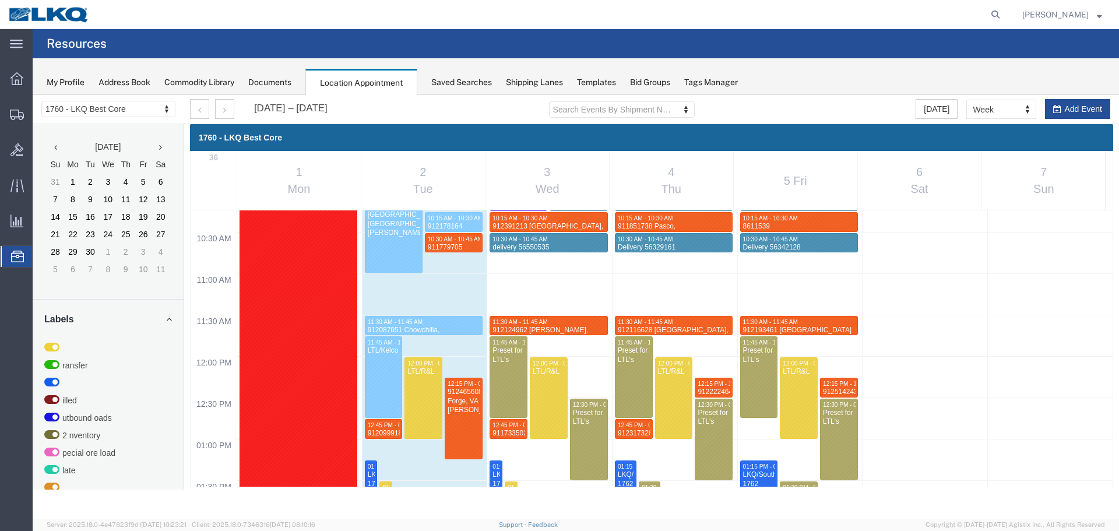
click at [749, 432] on div "12:00 AM 12:30 AM 01:00 AM 01:30 AM 02:00 AM 02:30 AM 03:00 AM 03:30 AM 04:00 A…" at bounding box center [652, 356] width 922 height 1986
select select "1"
select select
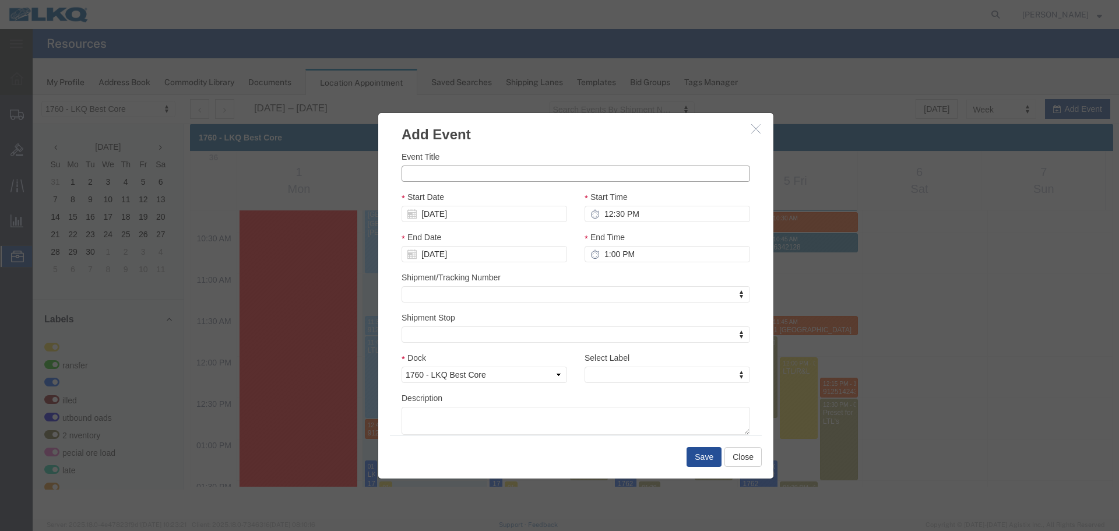
click at [497, 169] on input "Event Title" at bounding box center [576, 174] width 349 height 16
paste input "912549787"
type input "912549787"
click at [638, 215] on input "12:30 PM" at bounding box center [668, 214] width 166 height 16
type input "12:45 PM"
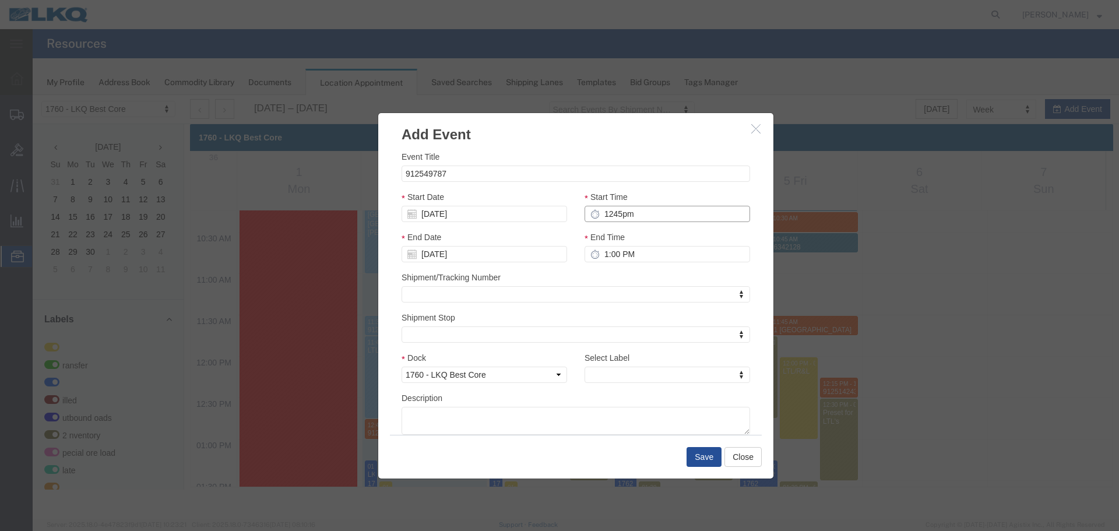
type input "1:45 PM"
type input "12:45 PM"
click at [613, 257] on input "1:45 PM" at bounding box center [668, 254] width 166 height 16
type input "1:00 PM"
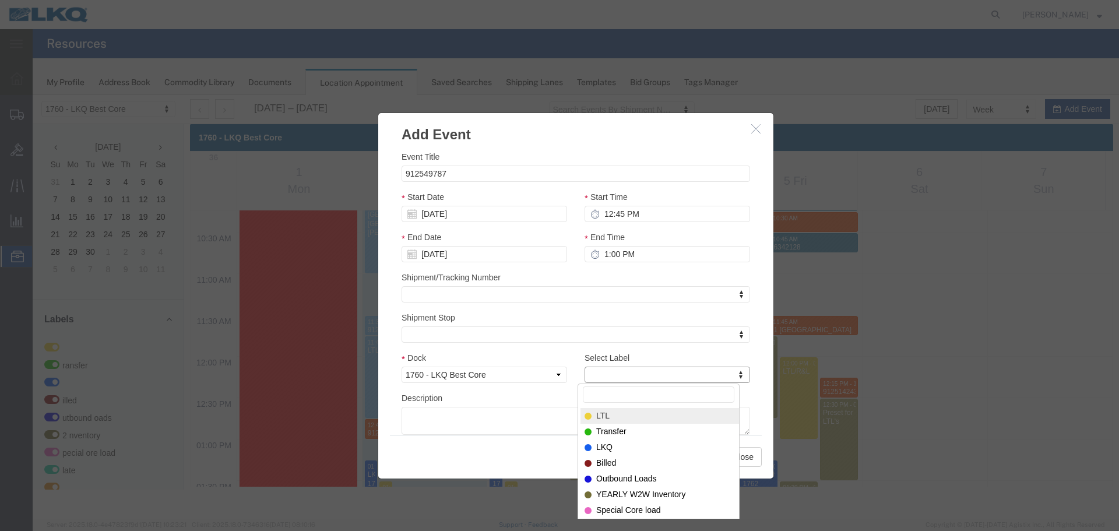
type input "m"
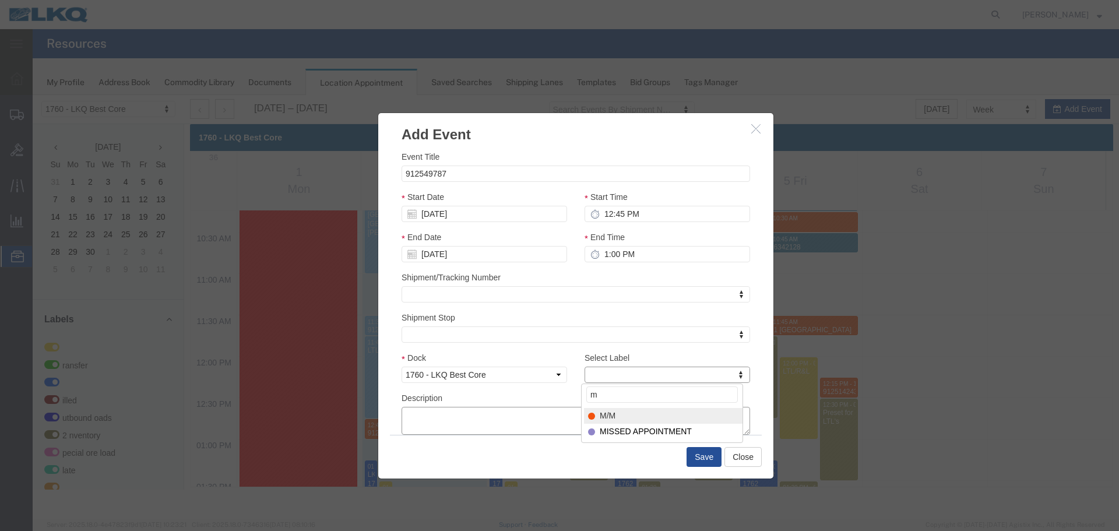
select select "24"
paste textarea "912549787"
type textarea "912549787"
click at [707, 455] on button "Save" at bounding box center [704, 457] width 35 height 20
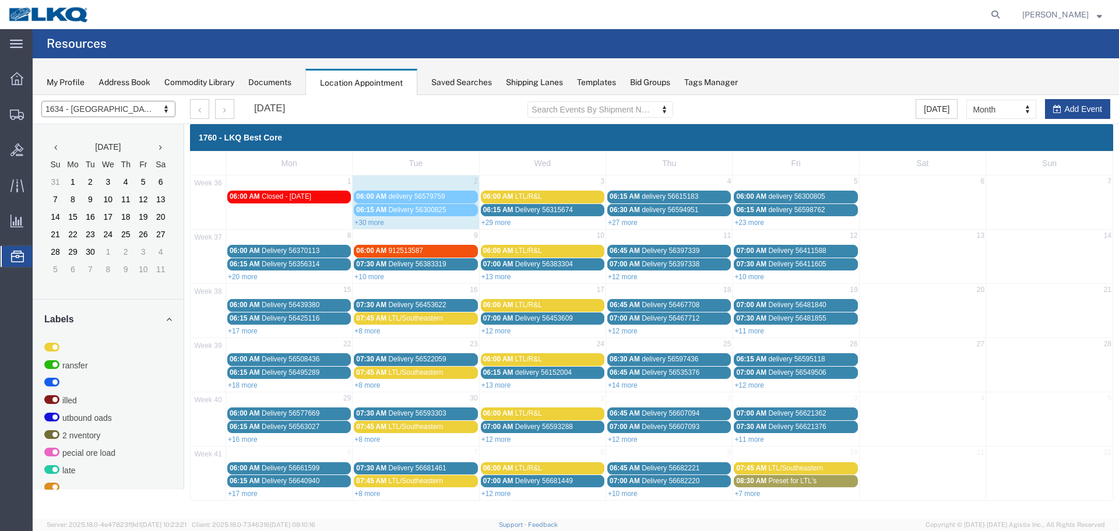
select select "28712"
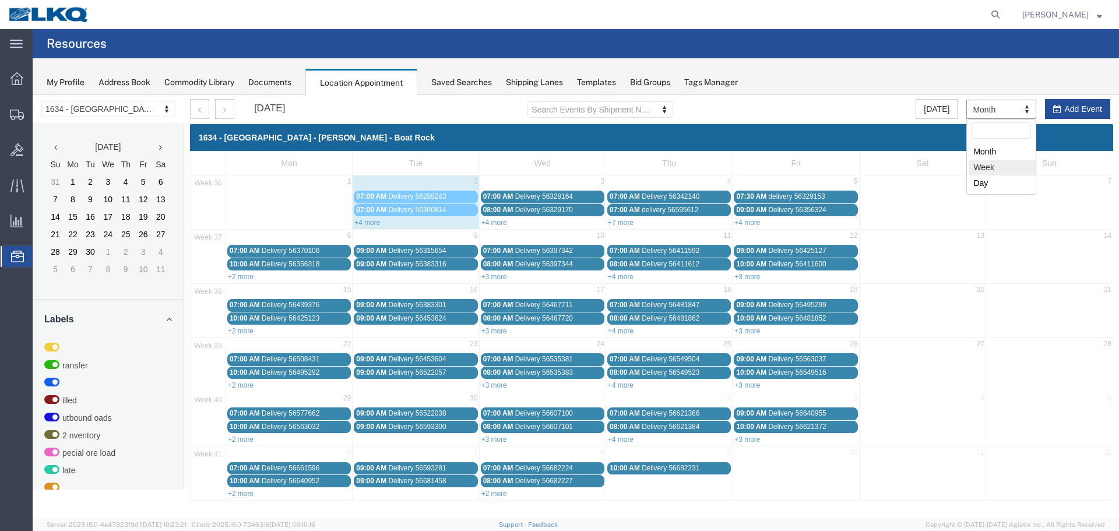
select select "agendaWeek"
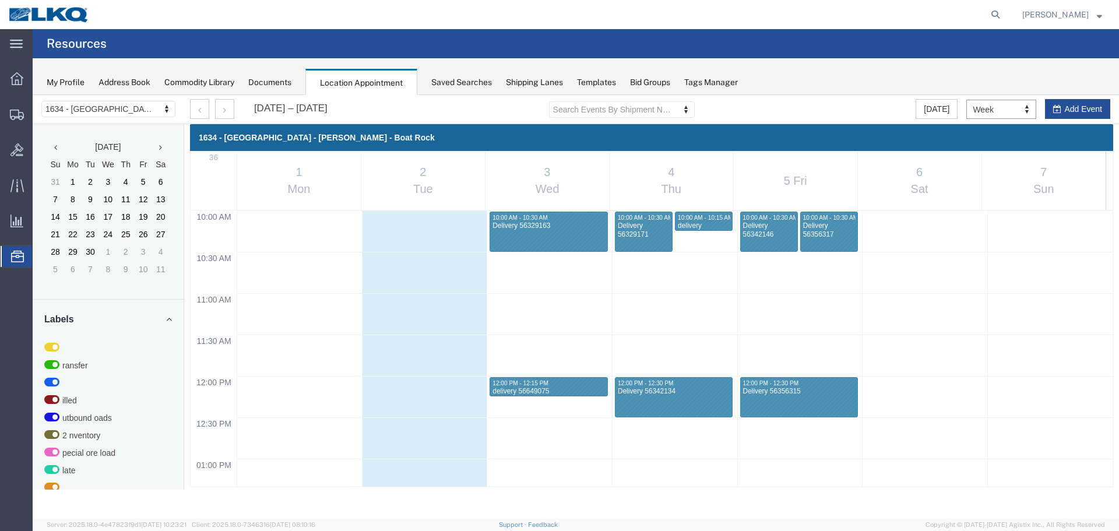
scroll to position [905, 0]
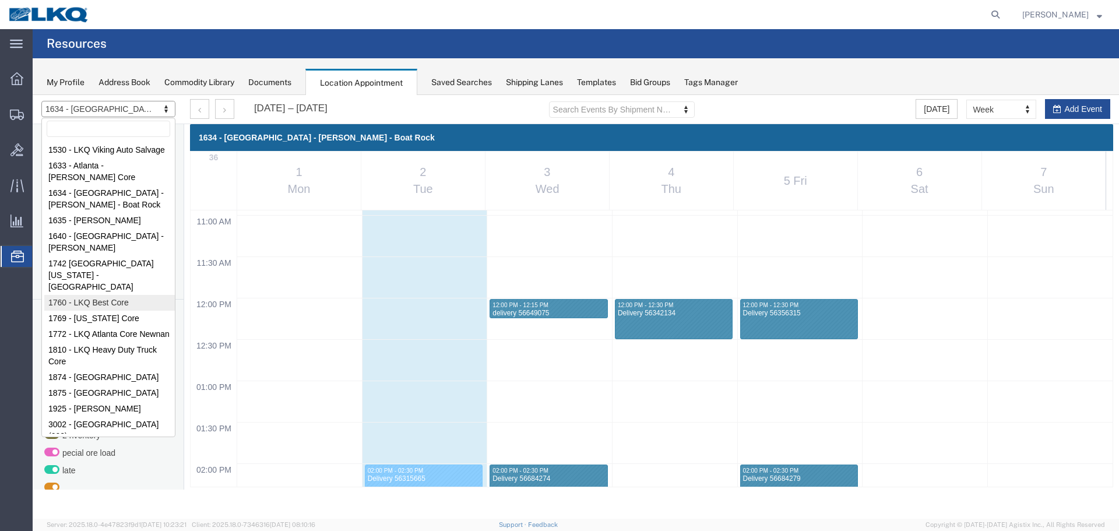
select select "27634"
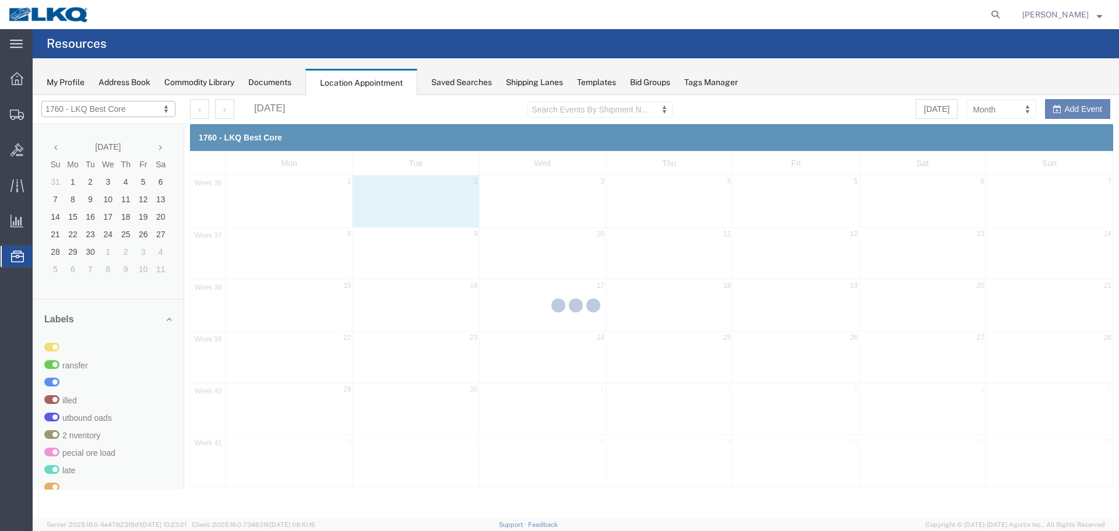
click at [995, 113] on div at bounding box center [576, 307] width 1087 height 424
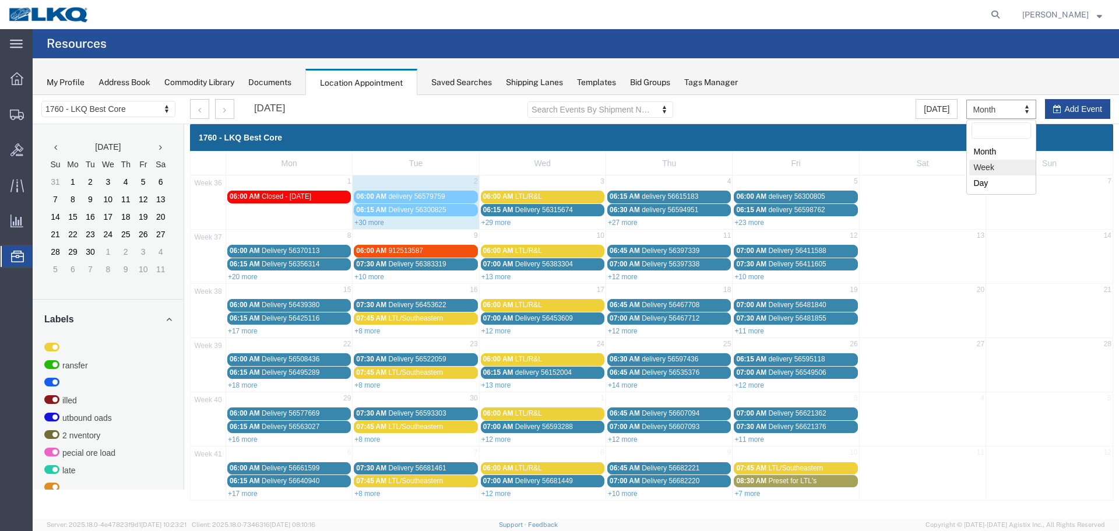
select select "agendaWeek"
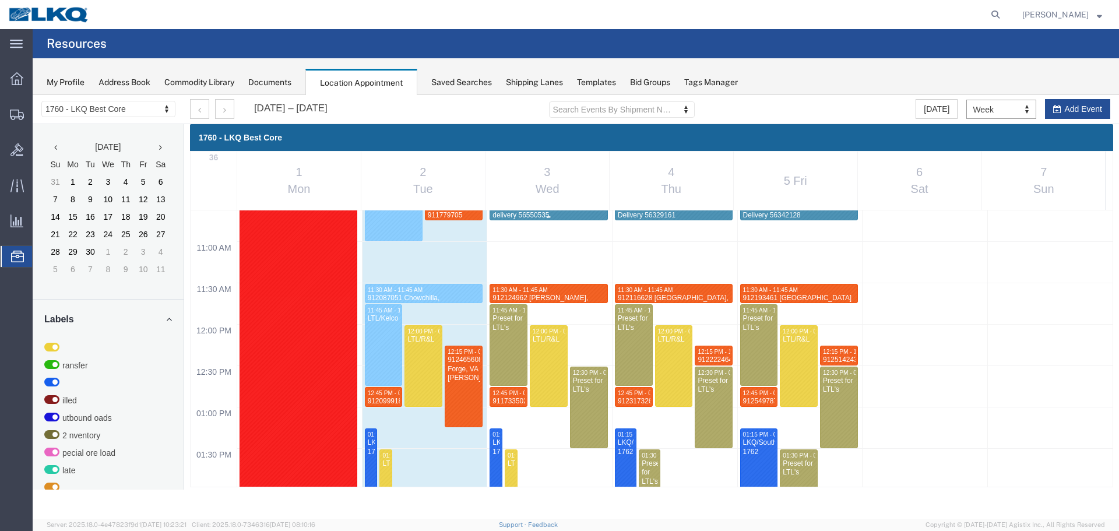
scroll to position [964, 0]
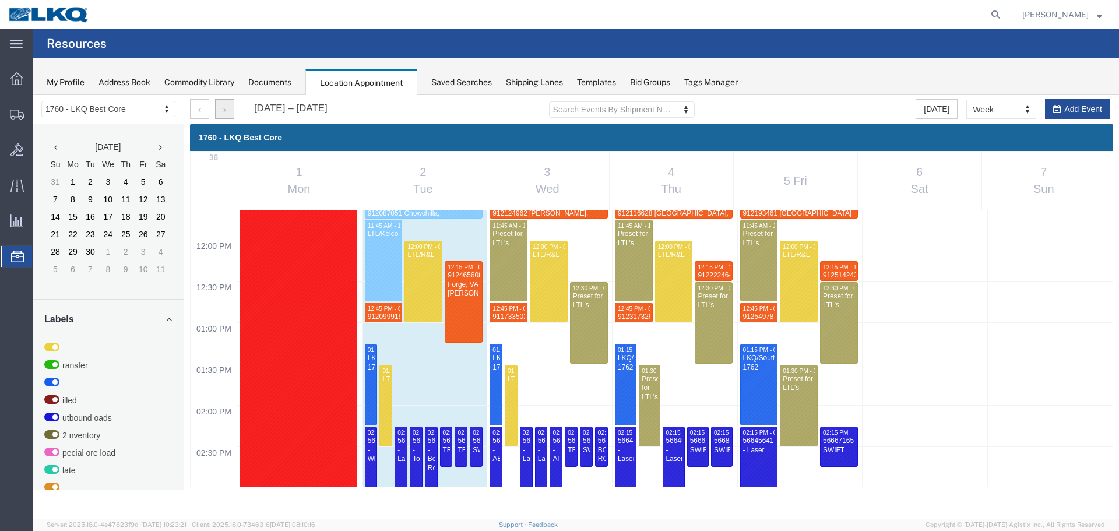
click at [229, 109] on button "button" at bounding box center [224, 109] width 19 height 20
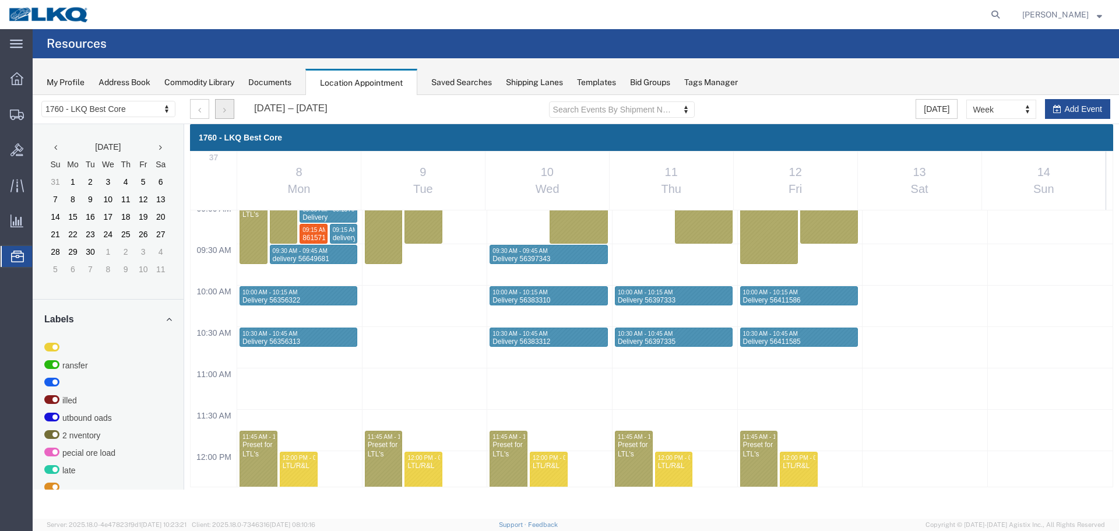
scroll to position [672, 0]
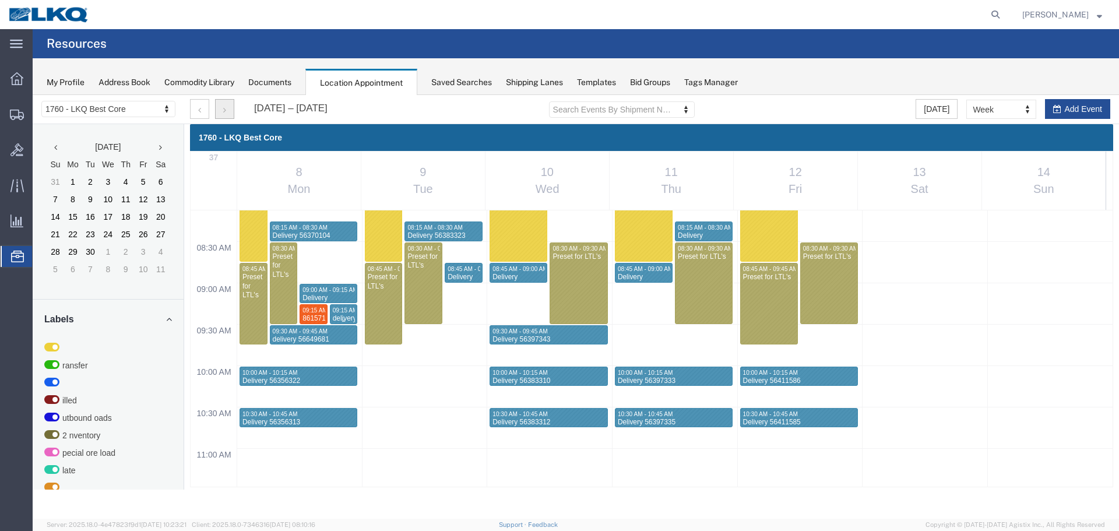
click at [343, 315] on div "delivery 56564004" at bounding box center [343, 323] width 23 height 18
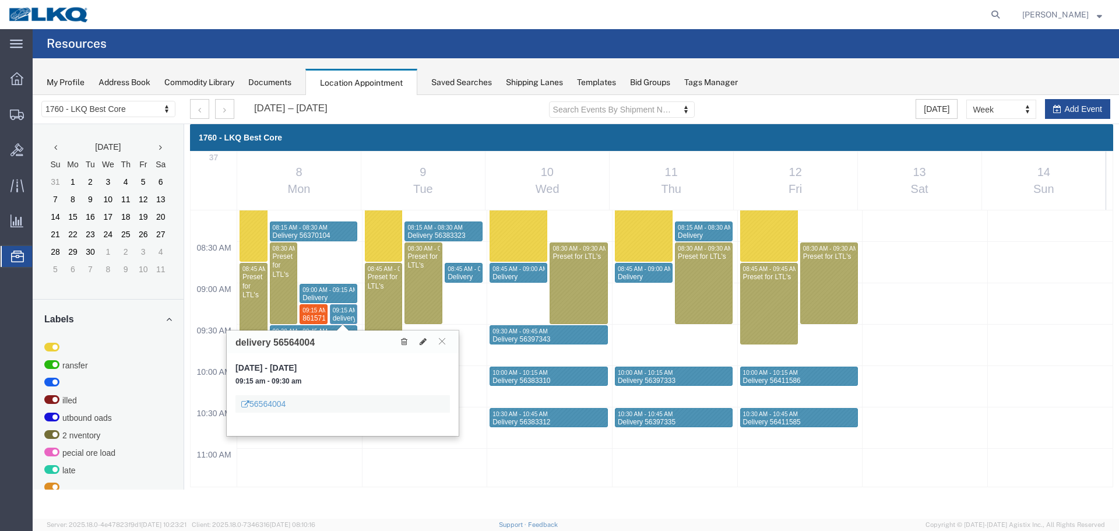
click at [303, 343] on h3 "delivery 56564004" at bounding box center [275, 343] width 79 height 10
click at [859, 87] on div "My Profile Address Book Commodity Library Documents Location Appointment Saved …" at bounding box center [576, 76] width 1087 height 37
click at [446, 341] on button at bounding box center [442, 341] width 16 height 11
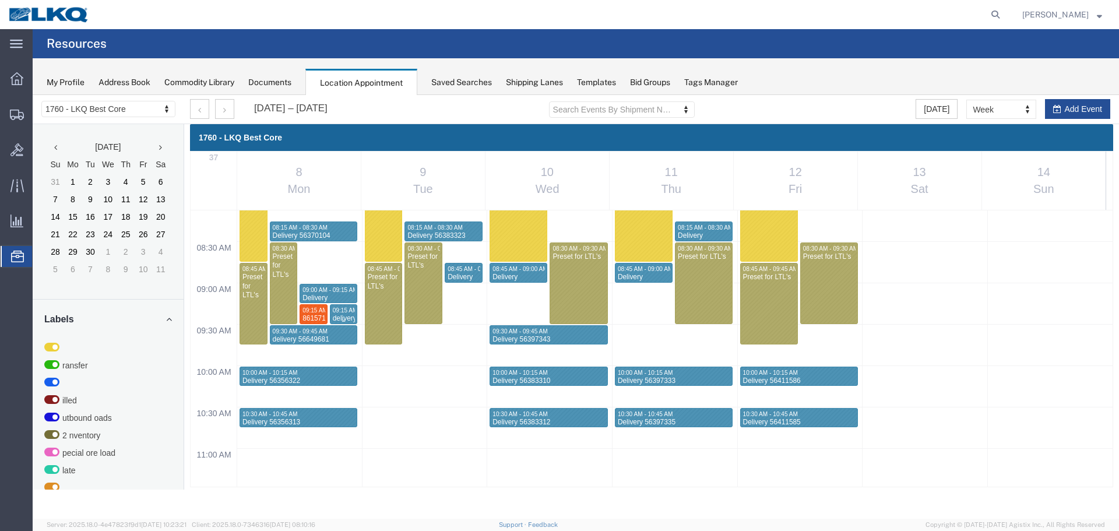
click at [347, 315] on div "delivery 56564004" at bounding box center [343, 323] width 23 height 18
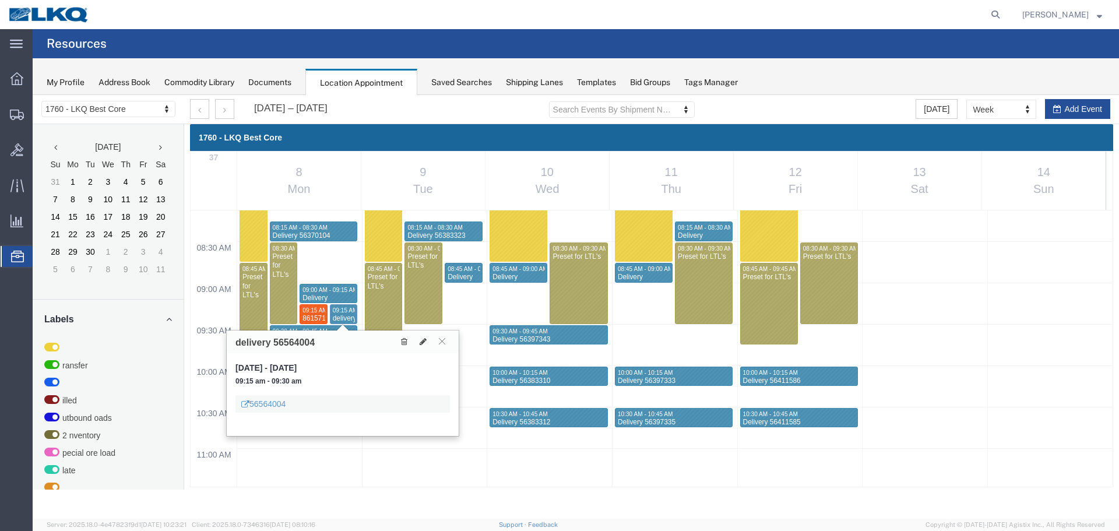
click at [302, 345] on h3 "delivery 56564004" at bounding box center [275, 343] width 79 height 10
copy h3 "56564004"
click at [828, 99] on div "Sep 8 – 14, 2025 Search Events By Shipment Number Clear Filter Today Week Month…" at bounding box center [650, 109] width 938 height 29
click at [787, 103] on div "Sep 8 – 14, 2025 Search Events By Shipment Number Clear Filter Today Week Month…" at bounding box center [650, 109] width 938 height 29
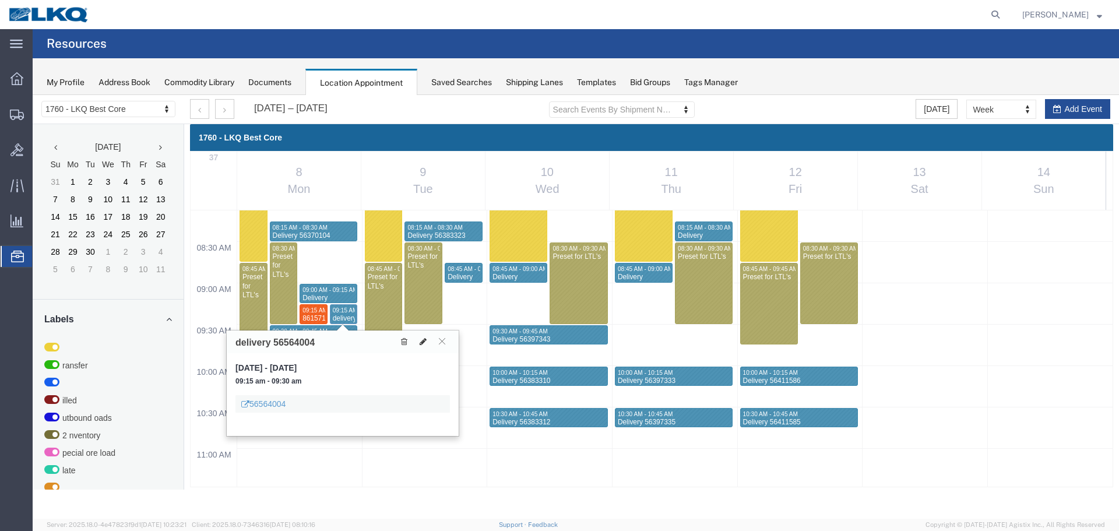
click at [419, 337] on button at bounding box center [423, 342] width 16 height 12
select select "1"
select select
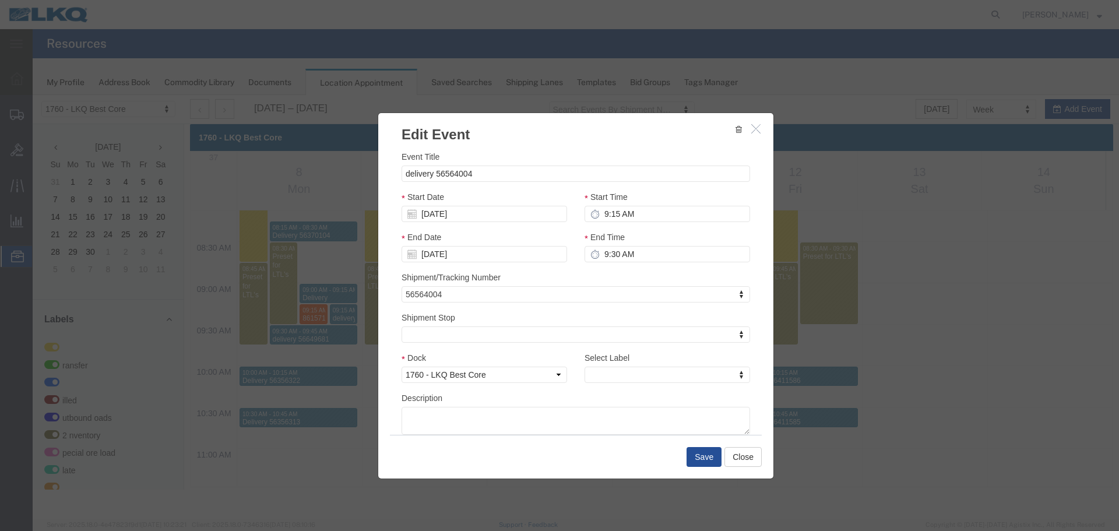
select select
click at [658, 218] on input "9:15 AM" at bounding box center [668, 214] width 166 height 16
type input "9:45 AM"
type input "10:45 AM"
type input "9:45 AM"
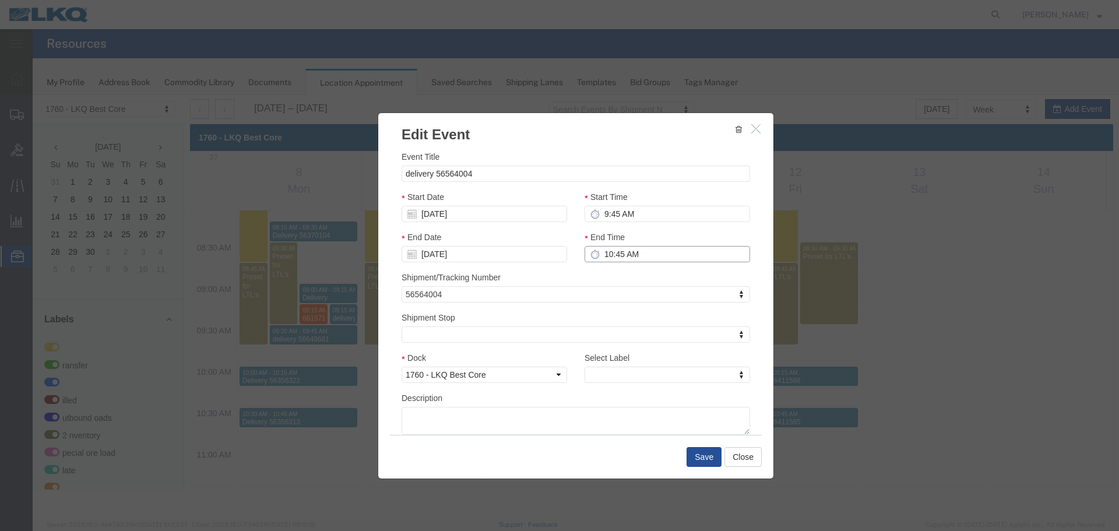
click at [630, 255] on input "10:45 AM" at bounding box center [668, 254] width 166 height 16
type input "10:00 AM"
click at [688, 448] on button "Save" at bounding box center [704, 457] width 35 height 20
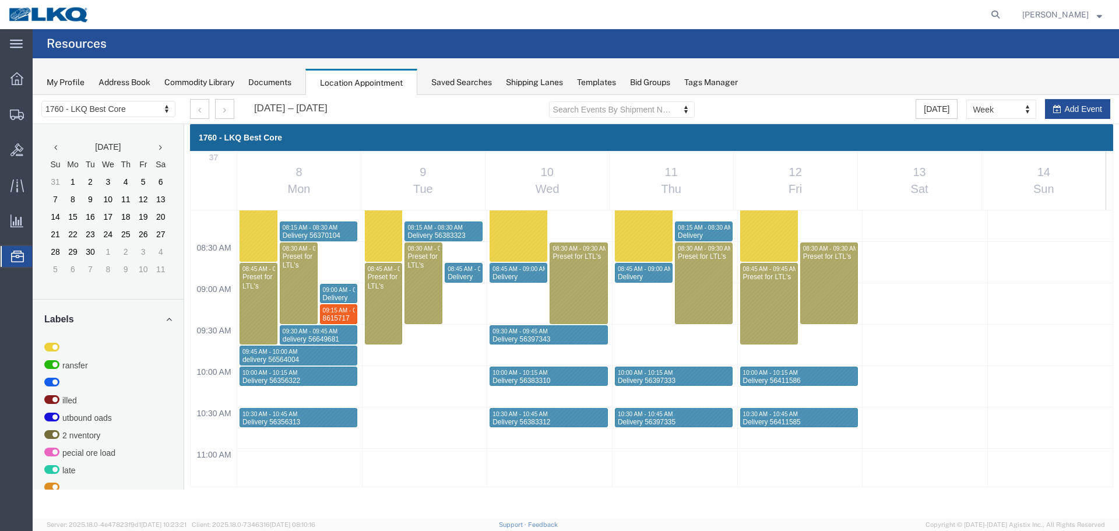
click at [331, 396] on div "12:00 AM 12:30 AM 01:00 AM 01:30 AM 02:00 AM 02:30 AM 03:00 AM 03:30 AM 04:00 A…" at bounding box center [652, 531] width 922 height 1986
select select "1"
select select
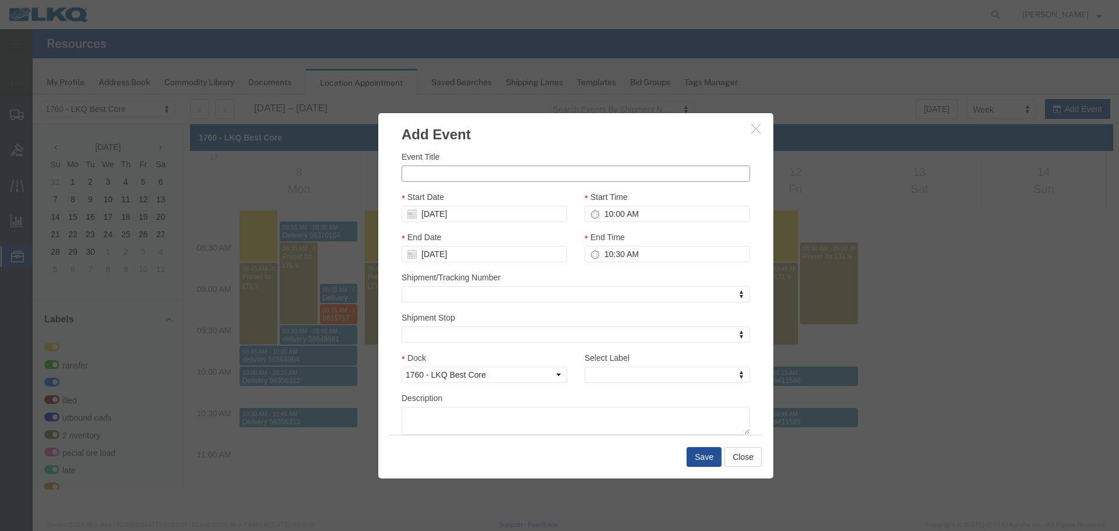
click at [486, 173] on input "Event Title" at bounding box center [576, 174] width 349 height 16
paste input "912556563 - Chowwhilla,CA"
type input "912556563 - Chowwhilla,CA"
click at [619, 211] on input "10:00 AM" at bounding box center [668, 214] width 166 height 16
type input "10:15 AM"
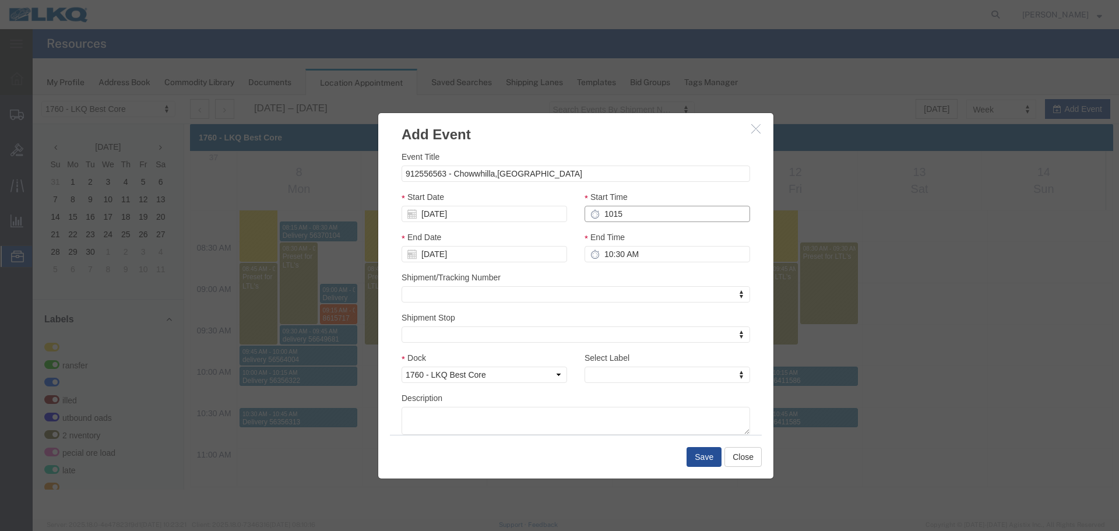
type input "11:15 AM"
type input "10:15 AM"
click at [614, 243] on label "End Time" at bounding box center [605, 237] width 40 height 12
click at [614, 246] on input "11:15 AM" at bounding box center [668, 254] width 166 height 16
click at [618, 249] on input "11:15 AM" at bounding box center [668, 254] width 166 height 16
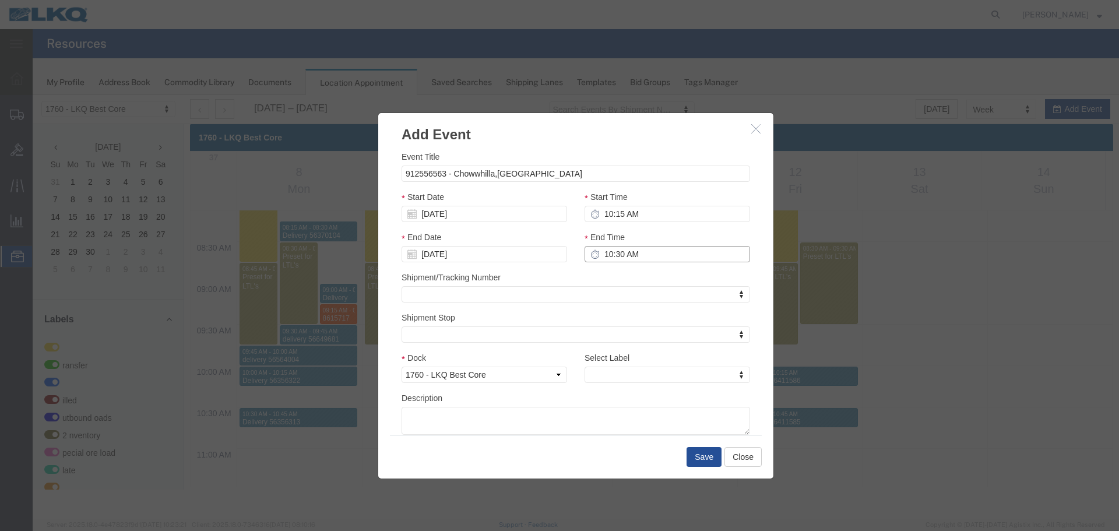
type input "10:30 AM"
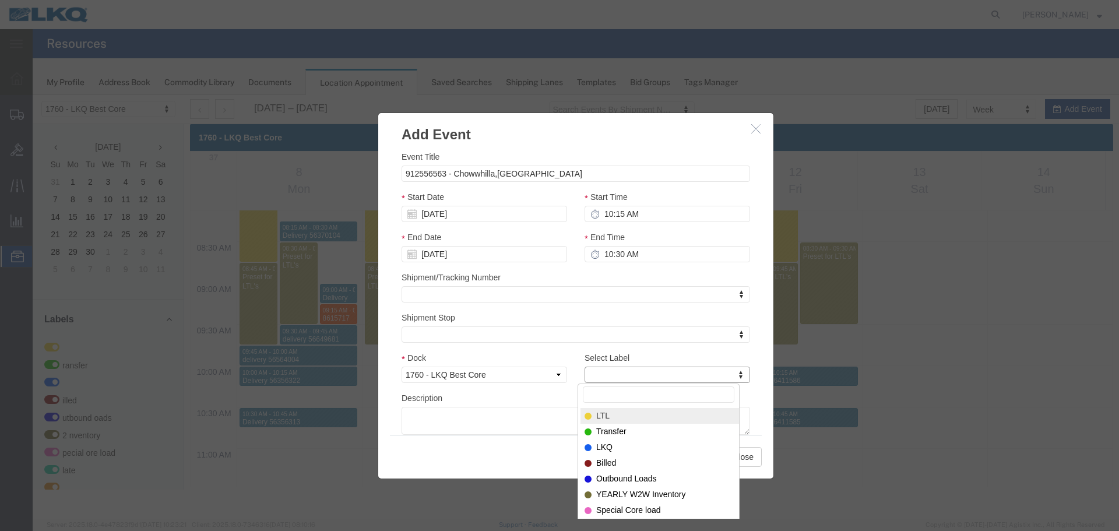
type input "m"
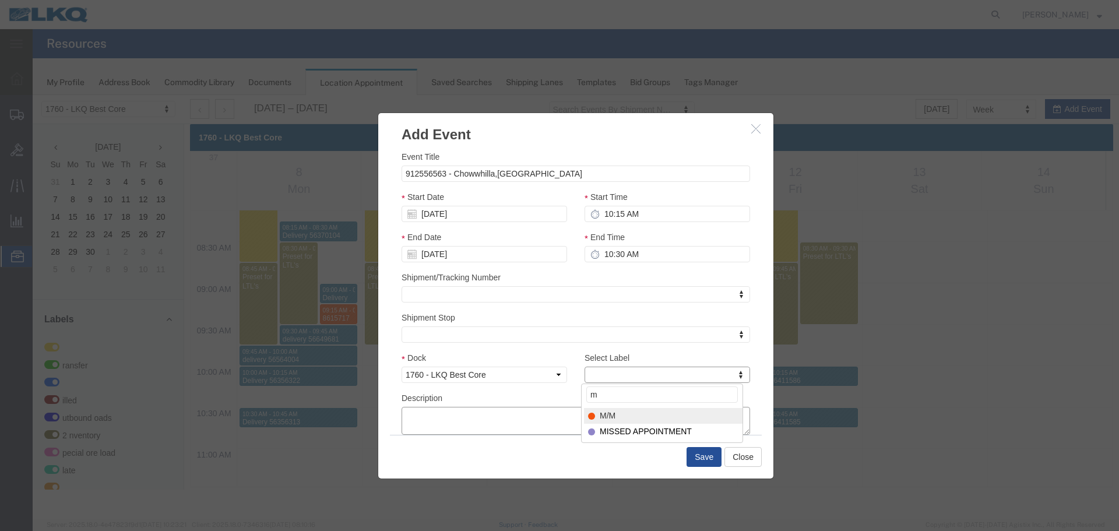
select select "24"
paste textarea "912556563 - Chowwhilla,CA"
type textarea "912556563 - Chowwhilla,CA"
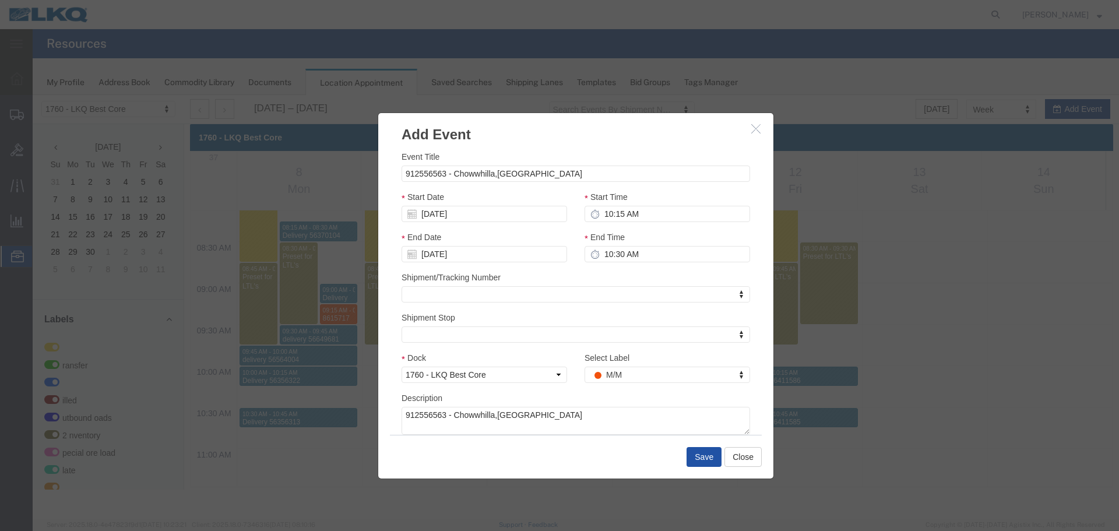
click at [696, 466] on button "Save" at bounding box center [704, 457] width 35 height 20
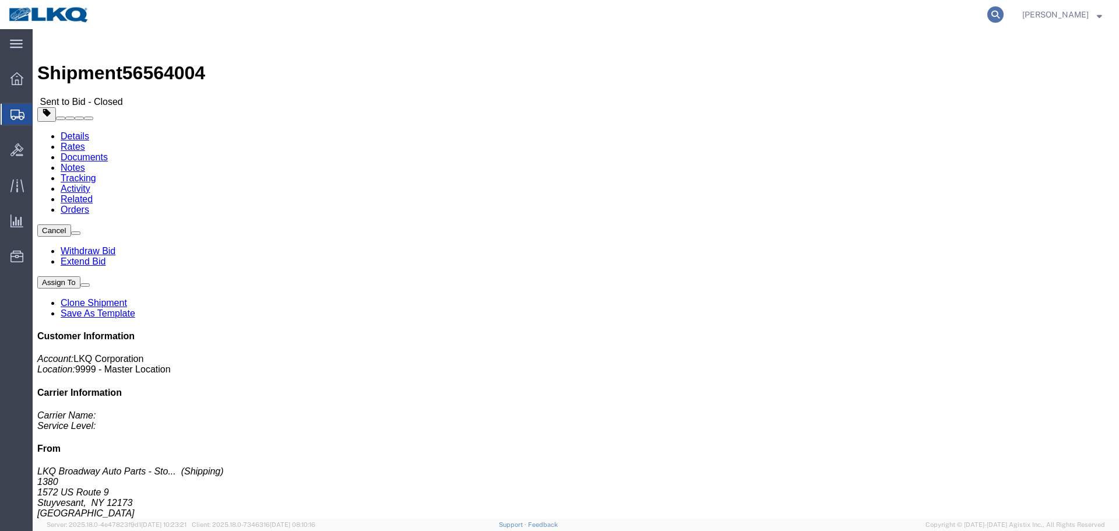
click at [1000, 15] on icon at bounding box center [996, 14] width 16 height 16
paste input "56684845"
type input "56684845"
click at [993, 16] on icon at bounding box center [996, 14] width 16 height 16
paste input "56684844"
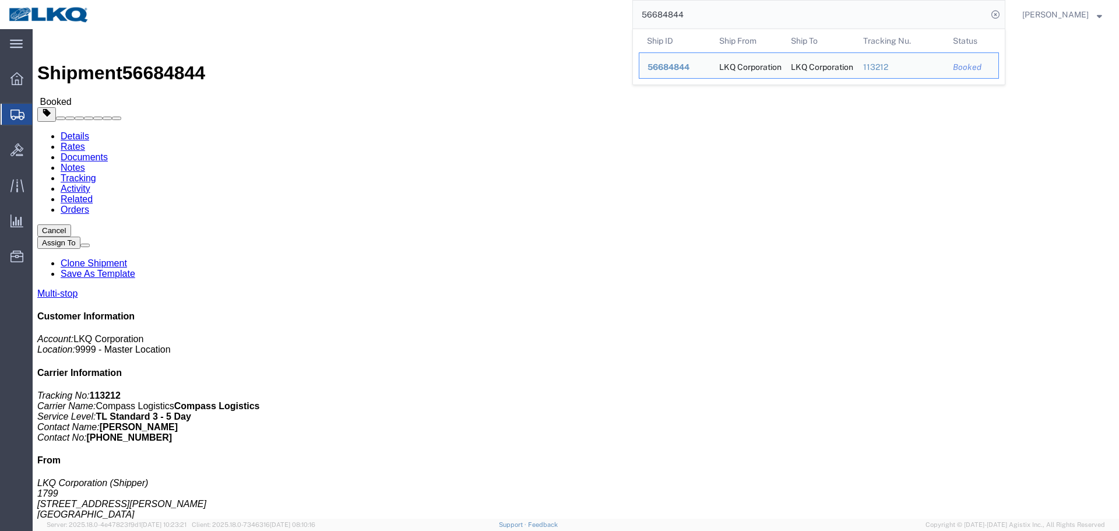
click at [764, 13] on input "56684844" at bounding box center [810, 15] width 354 height 28
paste input "5498"
type input "56685498"
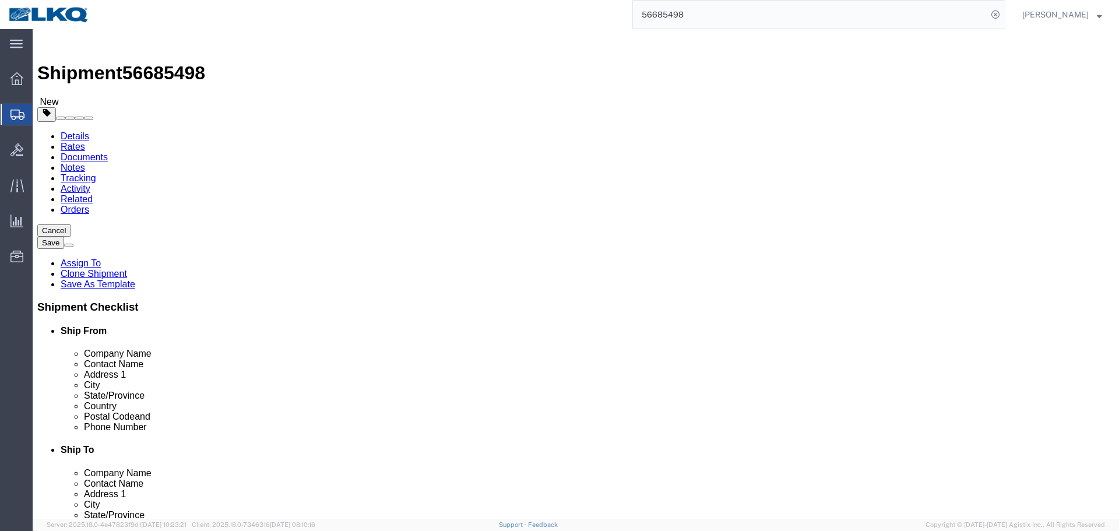
select select "27634"
select select
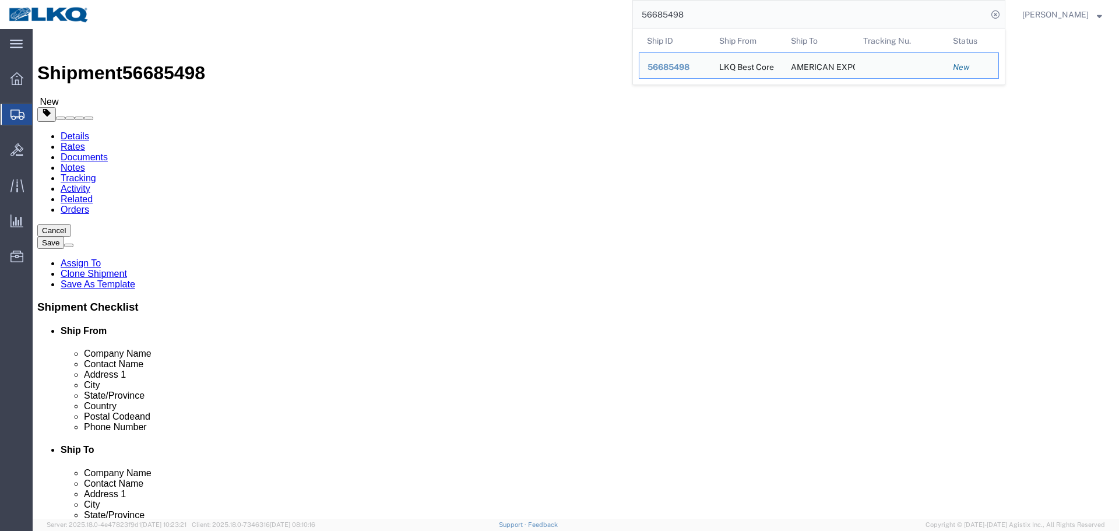
scroll to position [408, 0]
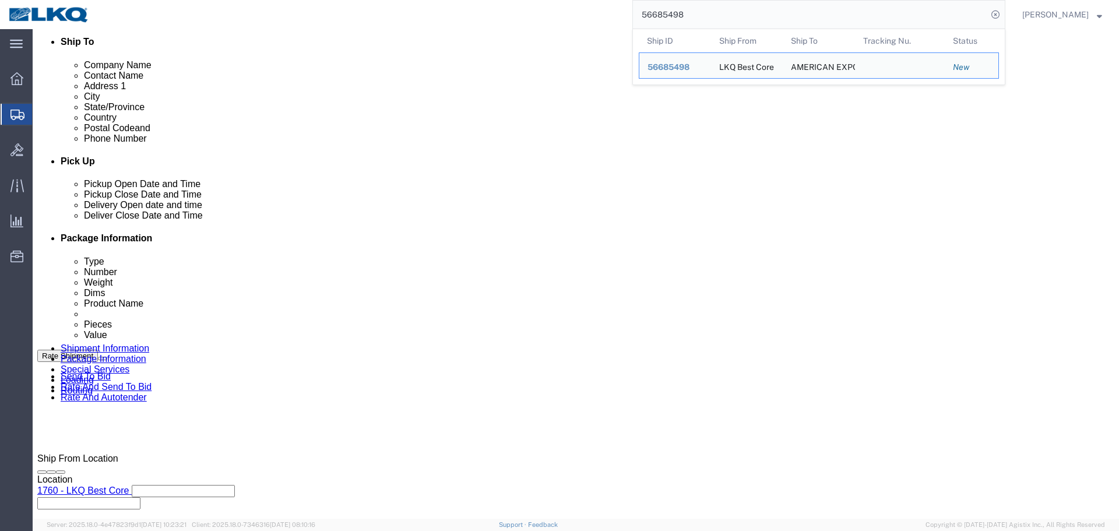
click div
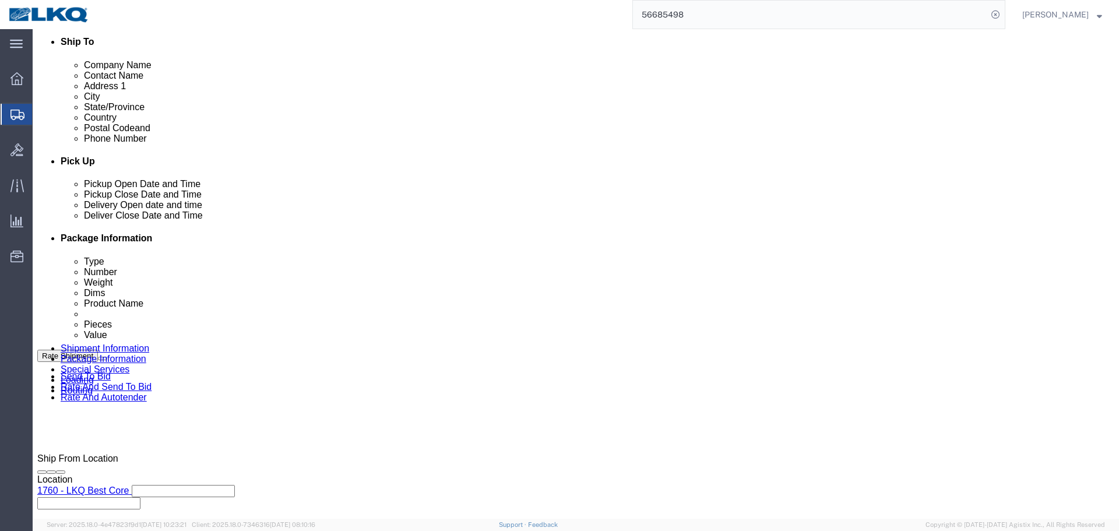
scroll to position [697, 0]
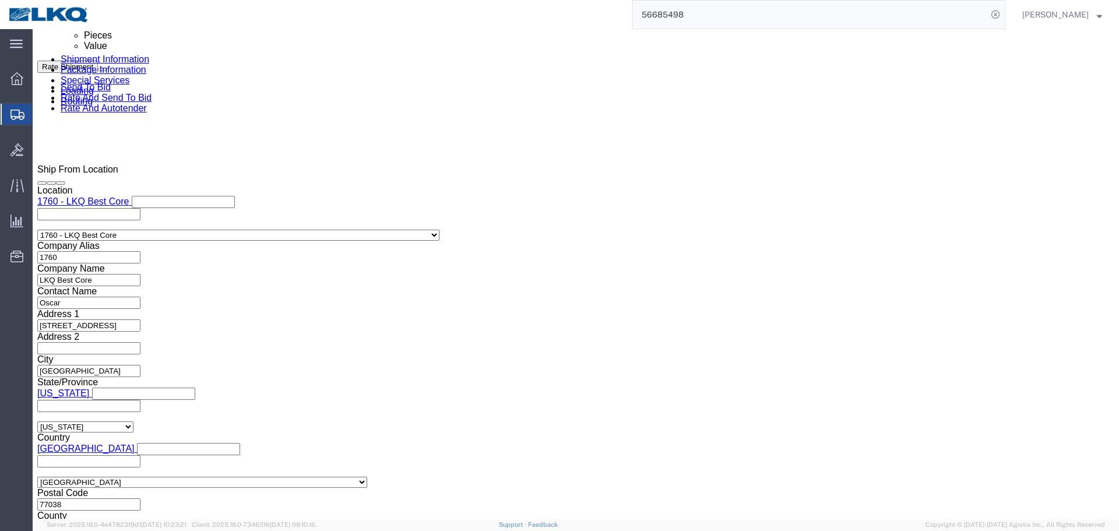
click button "Apply"
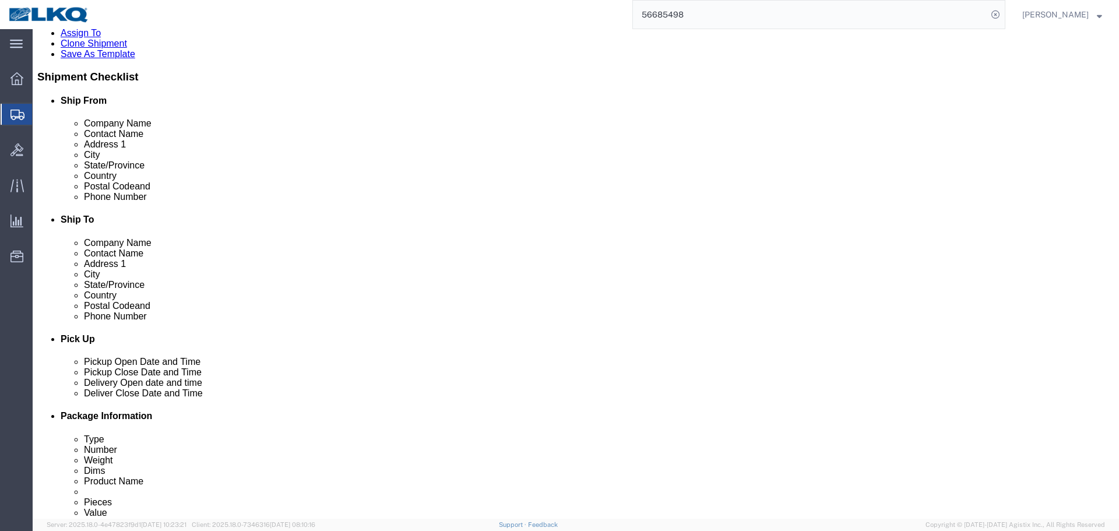
scroll to position [408, 0]
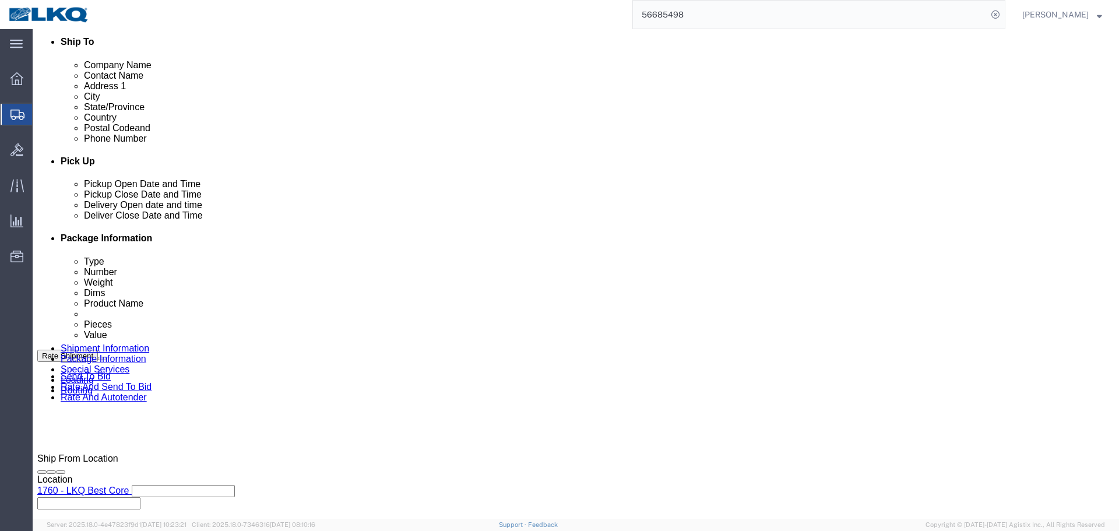
click button "Save"
type button "Save"
click button "Rate Shipment"
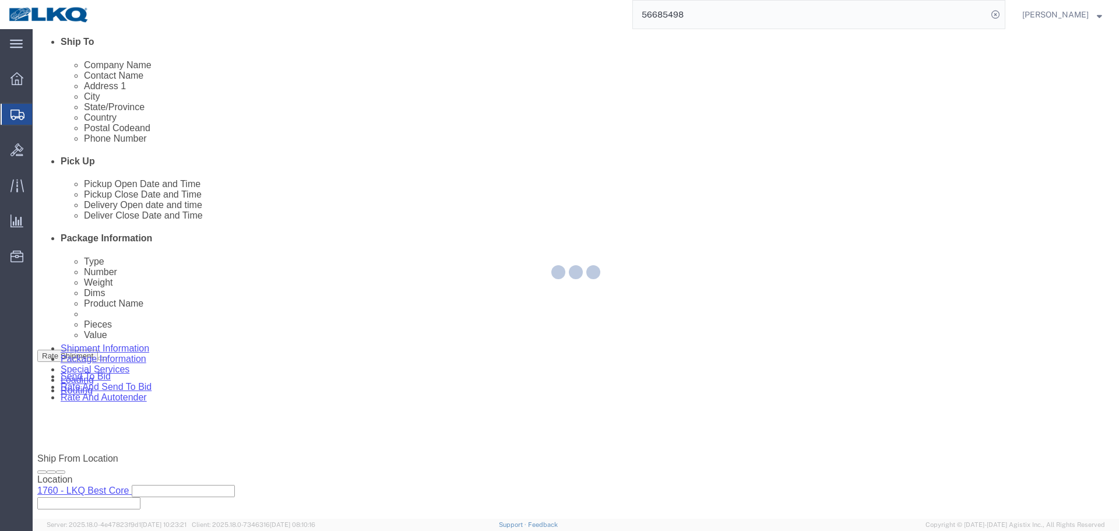
type button "Rate Shipment"
